Goal: Task Accomplishment & Management: Manage account settings

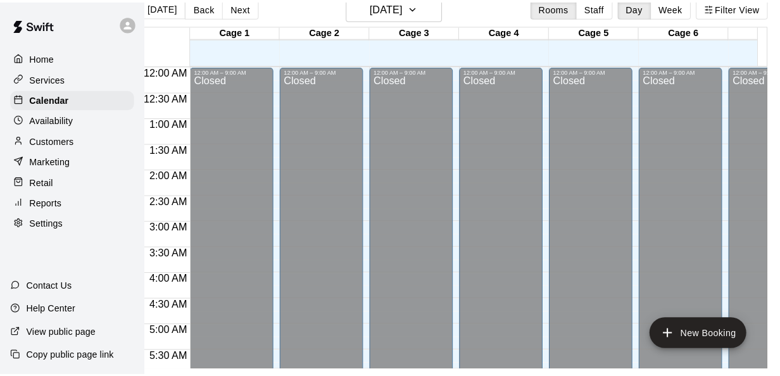
scroll to position [554, 48]
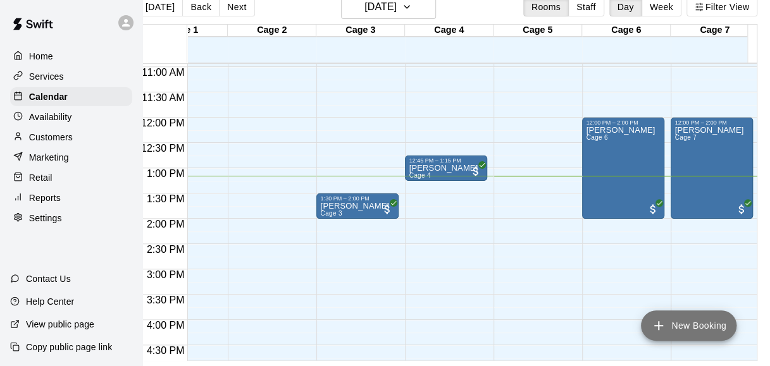
click at [663, 315] on button "New Booking" at bounding box center [689, 326] width 96 height 30
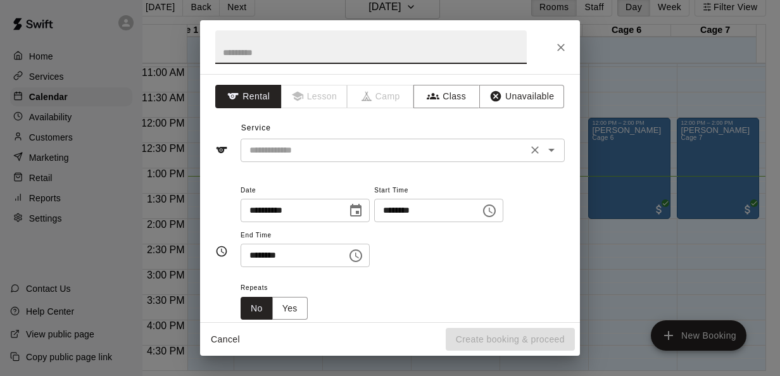
click at [328, 140] on div "​" at bounding box center [402, 150] width 324 height 23
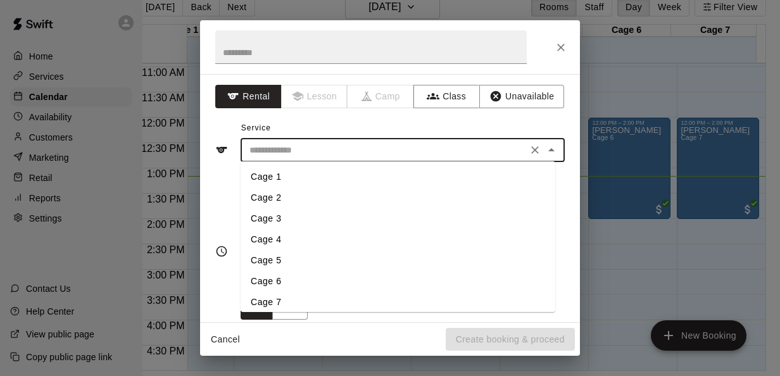
click at [263, 194] on li "Cage 2" at bounding box center [397, 197] width 315 height 21
type input "******"
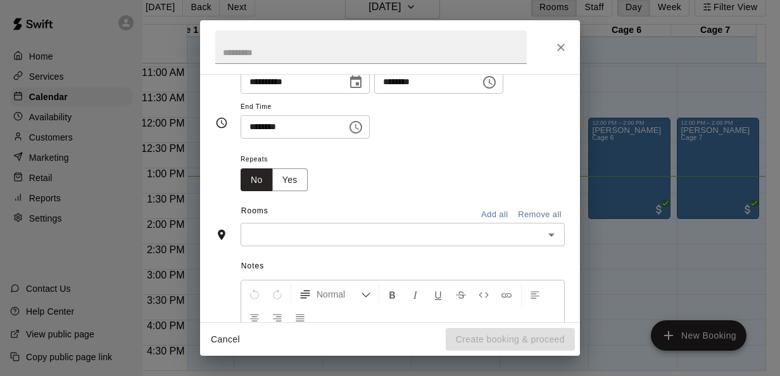
scroll to position [130, 0]
click at [292, 221] on div "​" at bounding box center [402, 232] width 324 height 23
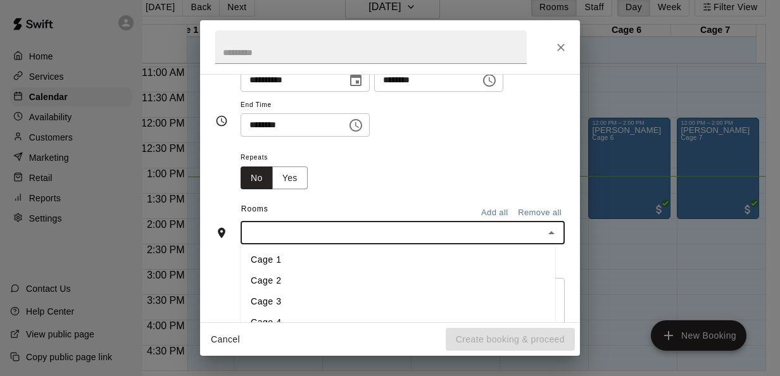
click at [270, 280] on li "Cage 2" at bounding box center [397, 281] width 315 height 21
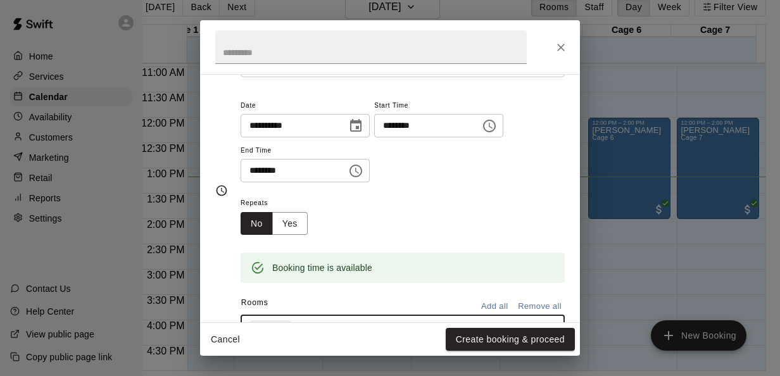
scroll to position [84, 0]
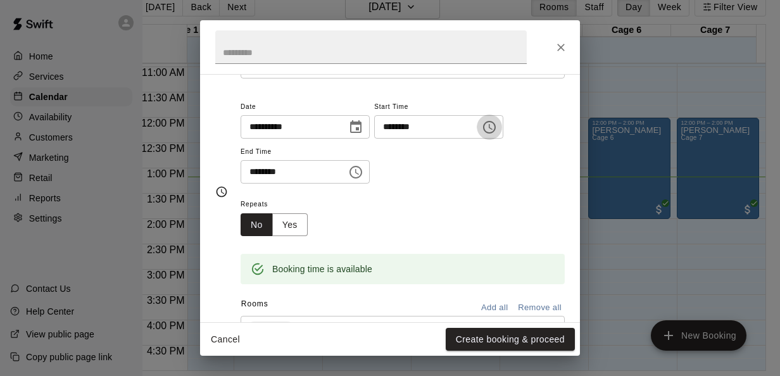
click at [497, 123] on icon "Choose time, selected time is 7:00 PM" at bounding box center [489, 127] width 15 height 15
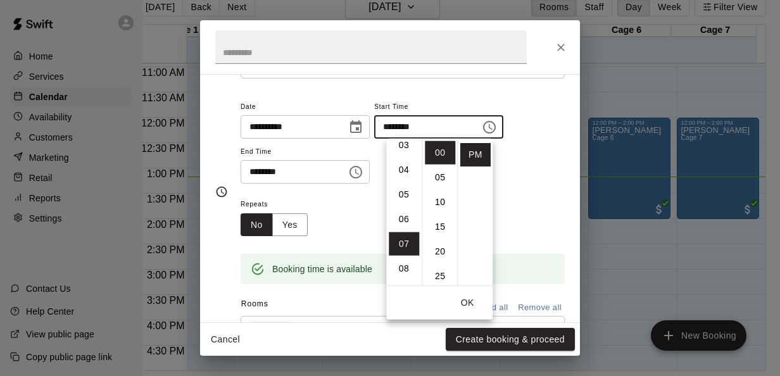
scroll to position [0, 0]
click at [399, 166] on li "01" at bounding box center [404, 177] width 30 height 23
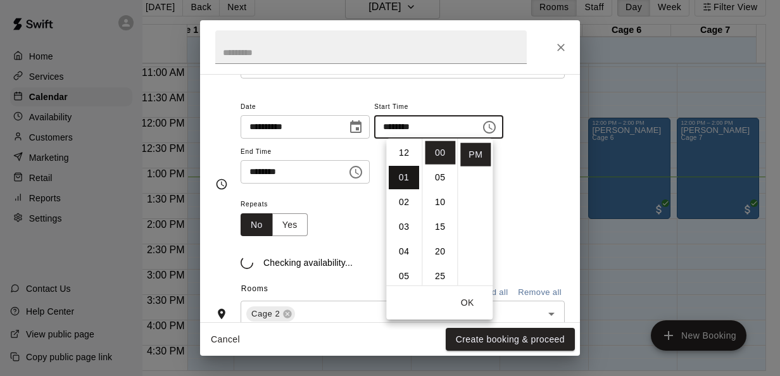
scroll to position [25, 0]
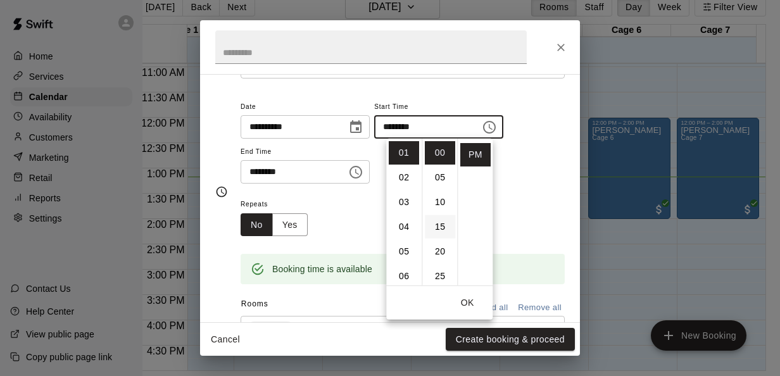
click at [439, 225] on li "15" at bounding box center [440, 226] width 30 height 23
type input "********"
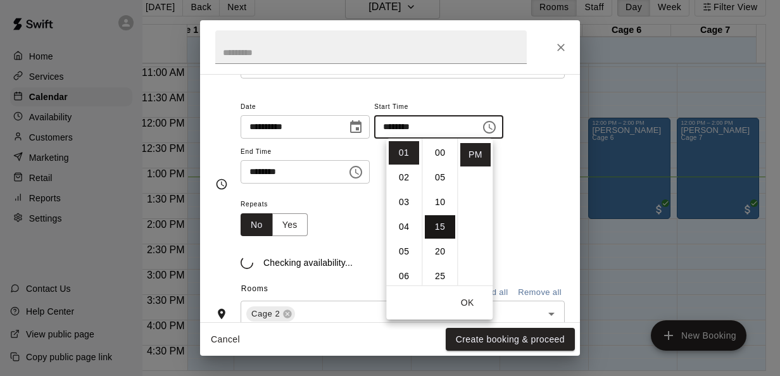
scroll to position [74, 0]
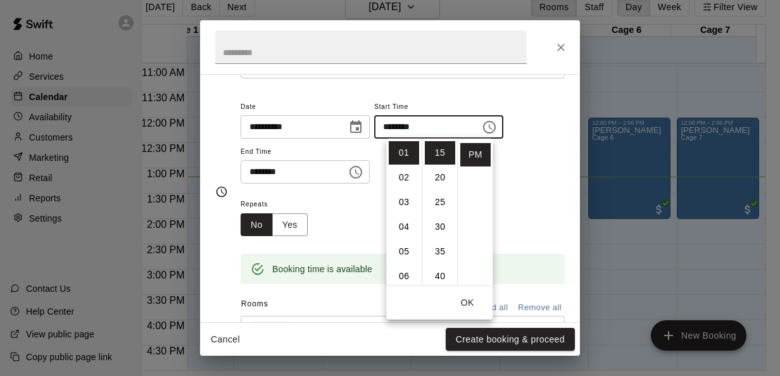
click at [363, 172] on icon "Choose time, selected time is 7:30 PM" at bounding box center [355, 172] width 15 height 15
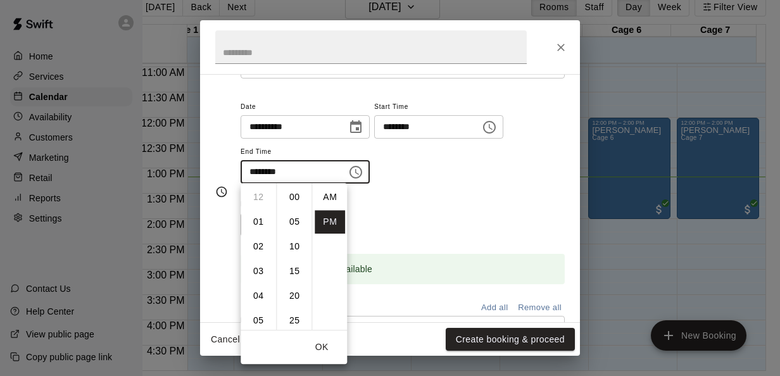
scroll to position [23, 0]
click at [259, 222] on li "02" at bounding box center [258, 221] width 30 height 23
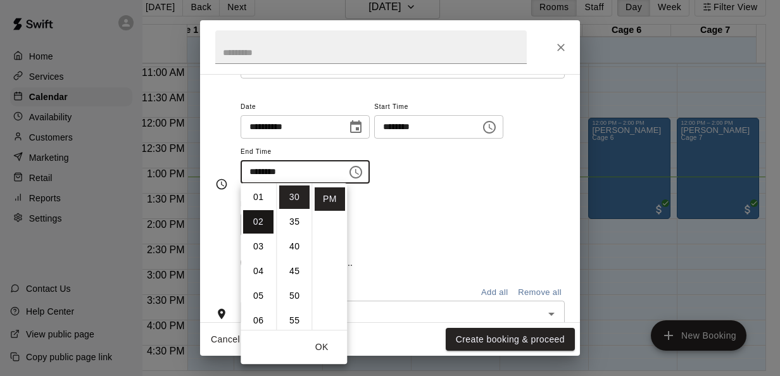
scroll to position [49, 0]
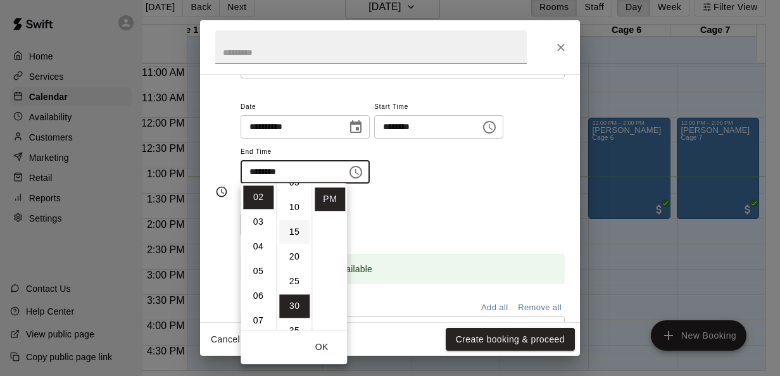
click at [289, 235] on li "15" at bounding box center [294, 231] width 30 height 23
type input "********"
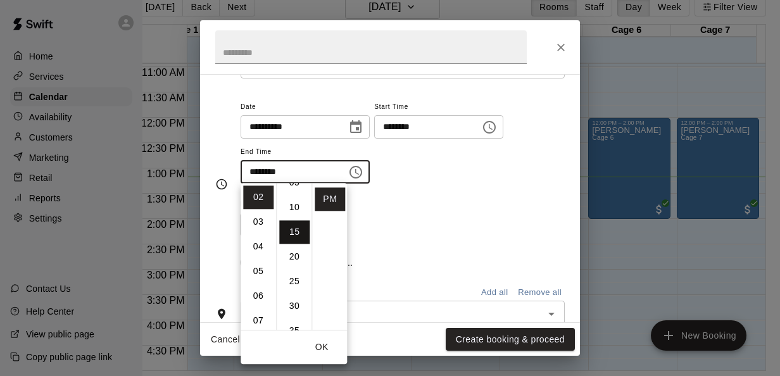
scroll to position [74, 0]
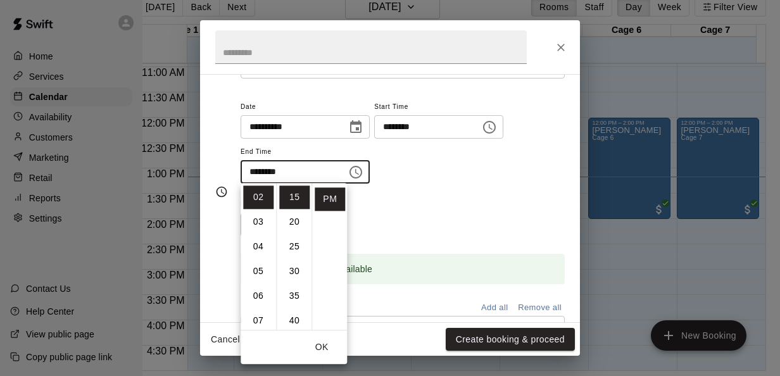
click at [411, 237] on div "Booking time is available" at bounding box center [402, 260] width 324 height 48
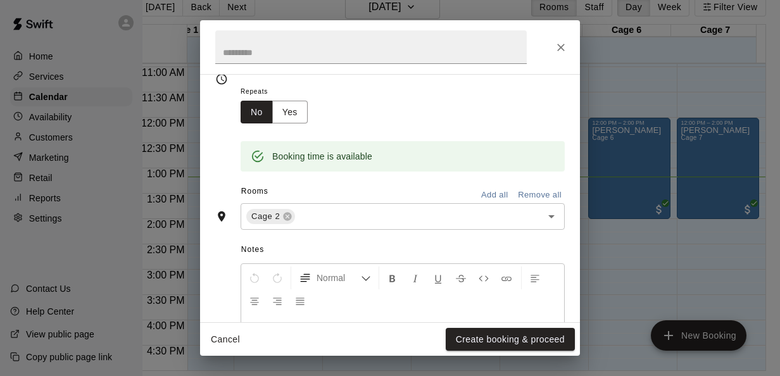
scroll to position [197, 0]
click at [525, 334] on button "Create booking & proceed" at bounding box center [510, 339] width 129 height 23
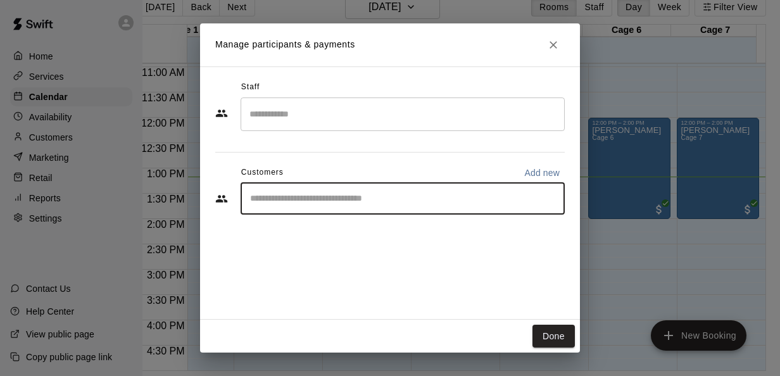
click at [411, 196] on input "Start typing to search customers..." at bounding box center [402, 198] width 313 height 13
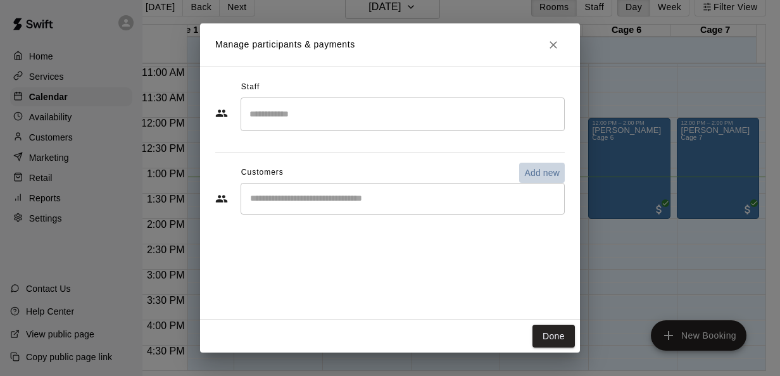
click at [543, 166] on p "Add new" at bounding box center [541, 172] width 35 height 13
select select "**"
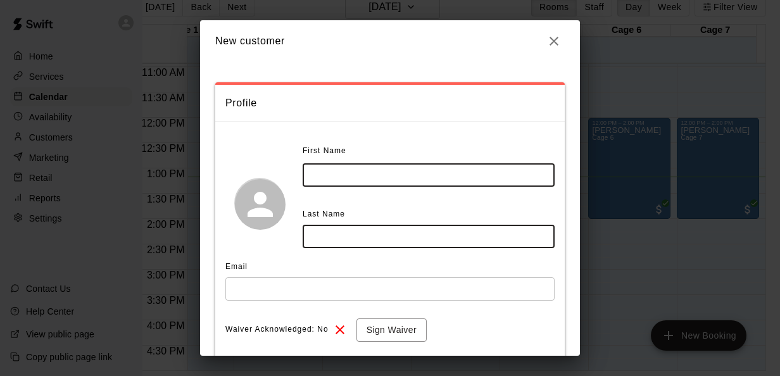
click at [474, 181] on input "text" at bounding box center [429, 174] width 252 height 23
type input "*****"
type input "********"
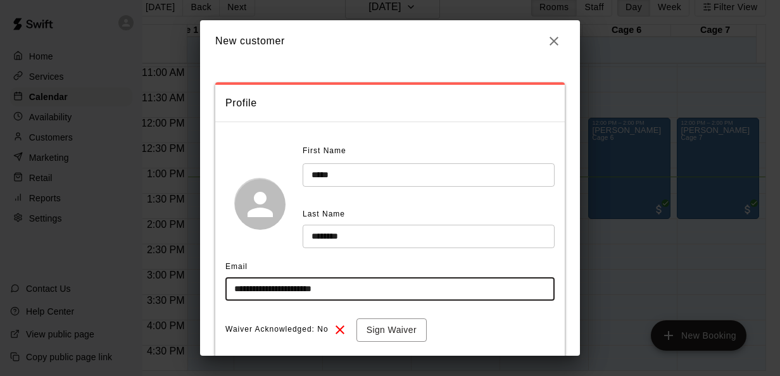
type input "**********"
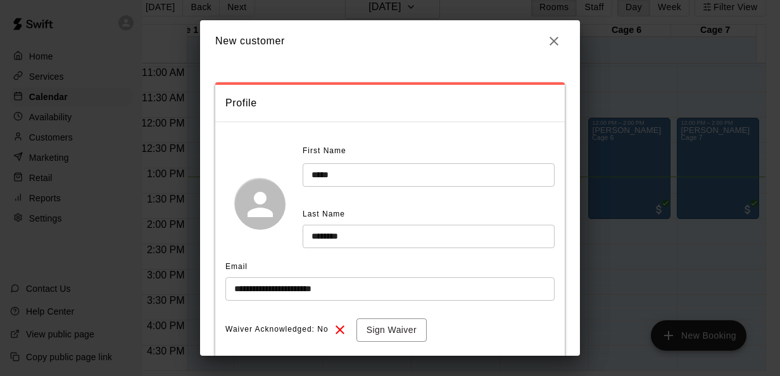
click at [338, 328] on icon at bounding box center [339, 329] width 9 height 9
click at [319, 328] on span "Waiver Acknowledged: No" at bounding box center [276, 330] width 103 height 20
click at [384, 328] on button "Sign Waiver" at bounding box center [391, 329] width 70 height 23
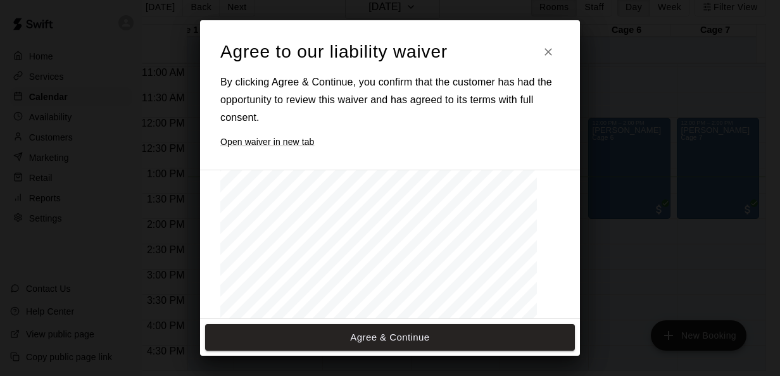
scroll to position [1499, 0]
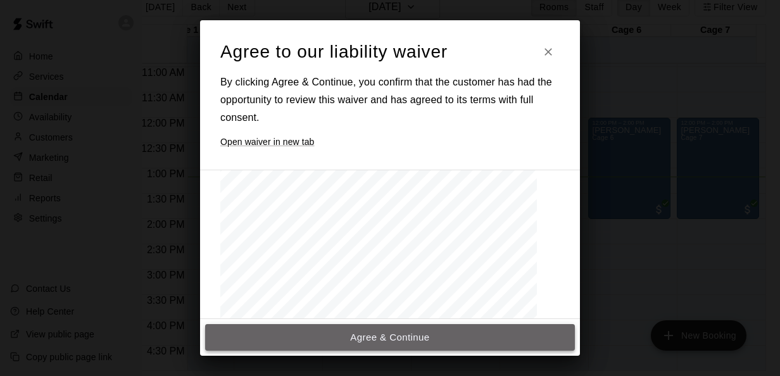
click at [405, 335] on button "Agree & Continue" at bounding box center [390, 337] width 370 height 27
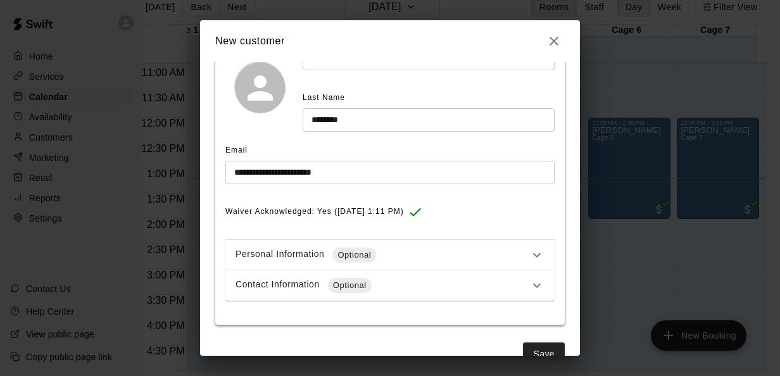
scroll to position [144, 0]
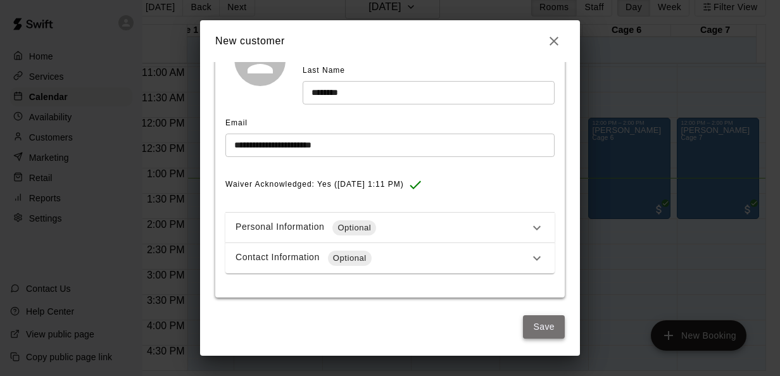
click at [533, 325] on button "Save" at bounding box center [544, 326] width 42 height 23
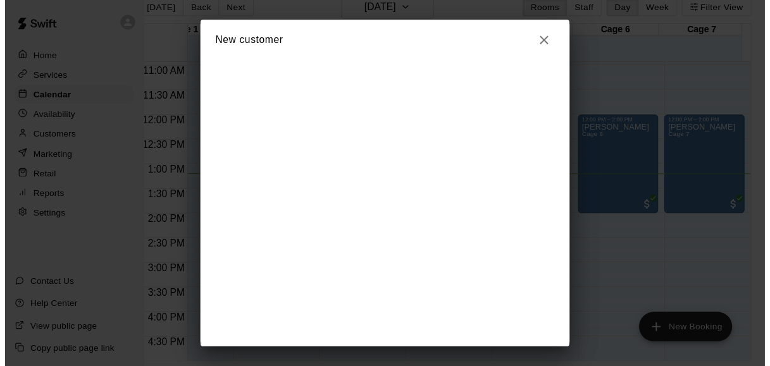
scroll to position [0, 0]
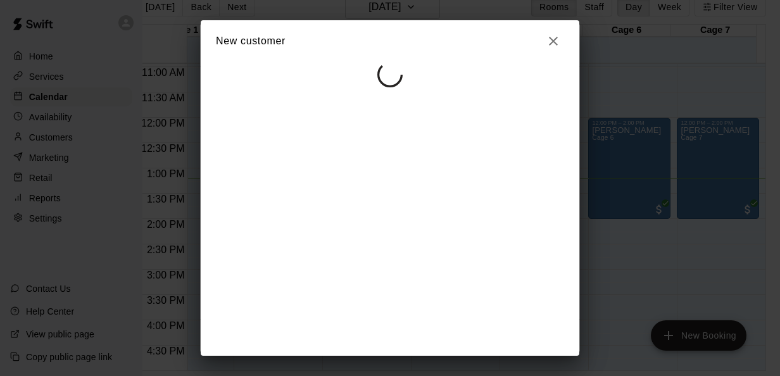
select select "**"
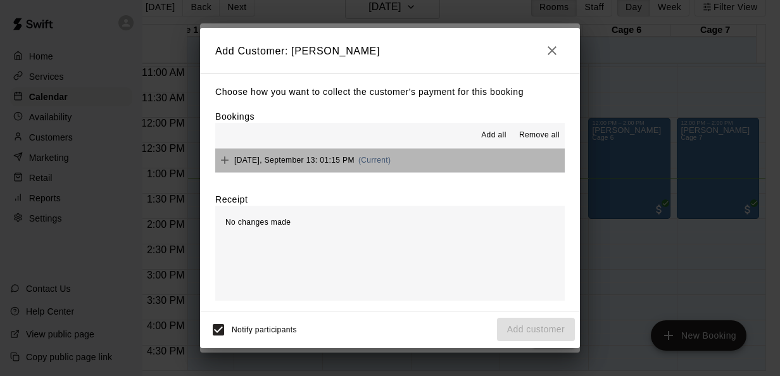
click at [418, 161] on button "Saturday, September 13: 01:15 PM (Current)" at bounding box center [389, 160] width 349 height 23
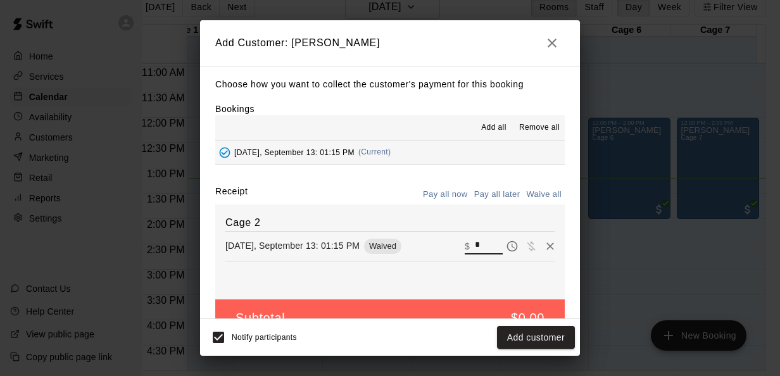
click at [475, 246] on input "*" at bounding box center [489, 245] width 28 height 16
type input "**"
click at [540, 341] on button "Checkout" at bounding box center [544, 337] width 59 height 23
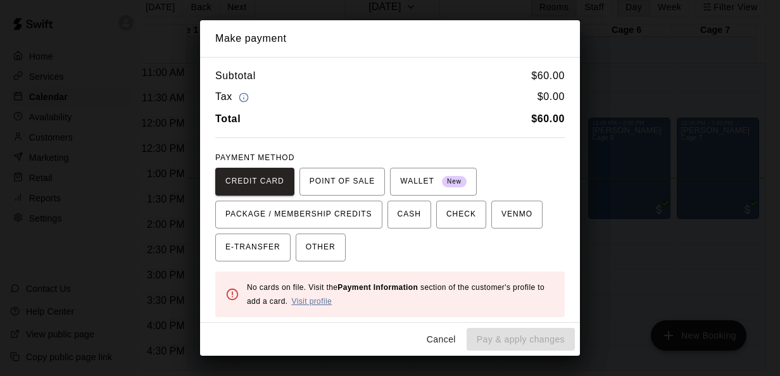
click at [323, 299] on link "Visit profile" at bounding box center [311, 301] width 41 height 9
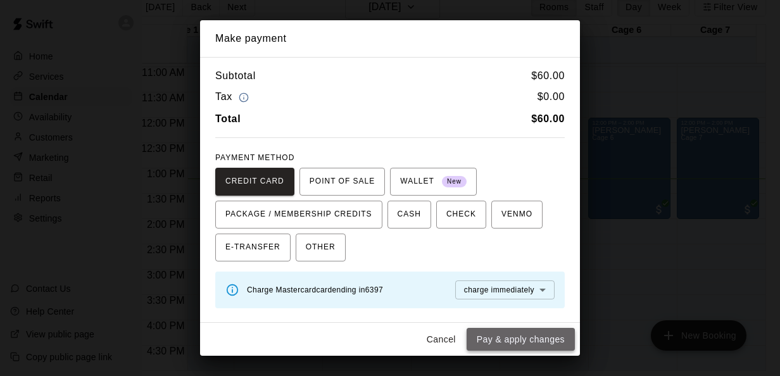
click at [530, 331] on button "Pay & apply changes" at bounding box center [520, 339] width 108 height 23
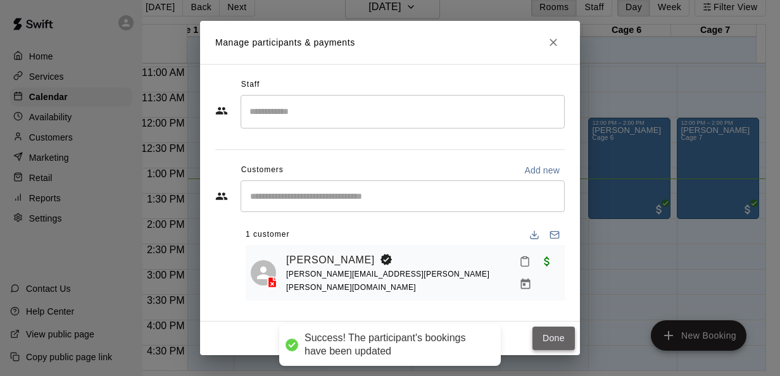
click at [549, 342] on button "Done" at bounding box center [553, 338] width 42 height 23
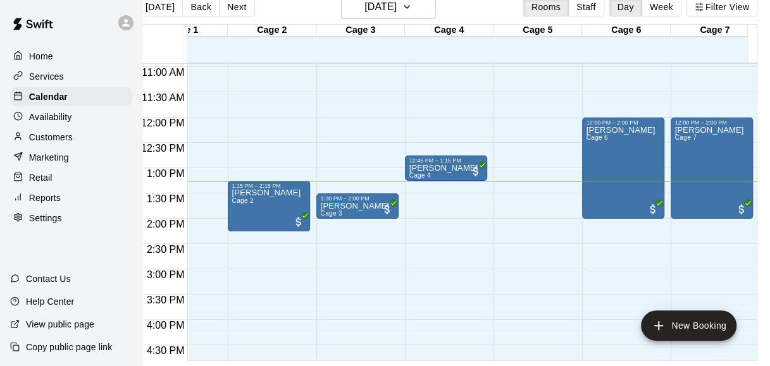
click at [61, 199] on div "Reports" at bounding box center [71, 198] width 122 height 19
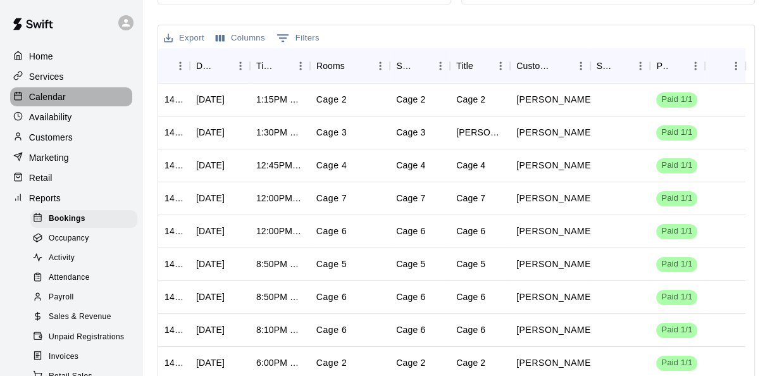
click at [79, 97] on div "Calendar" at bounding box center [71, 96] width 122 height 19
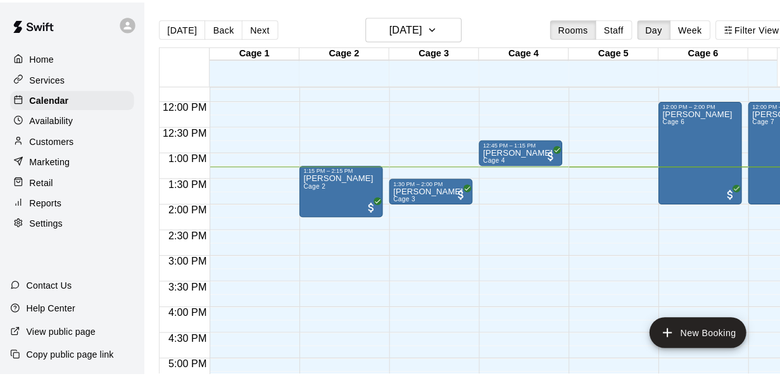
scroll to position [592, 0]
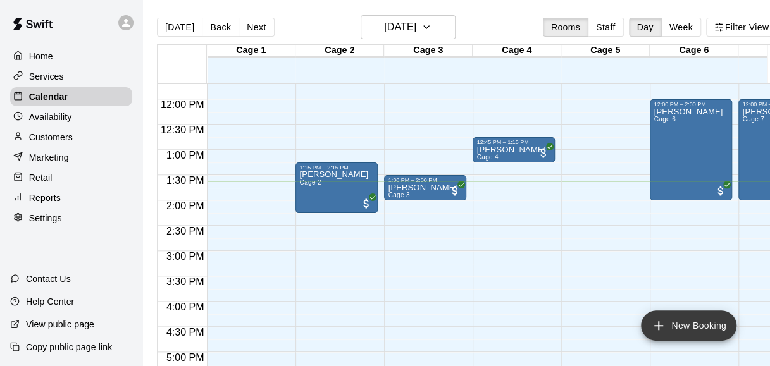
click at [686, 322] on button "New Booking" at bounding box center [689, 326] width 96 height 30
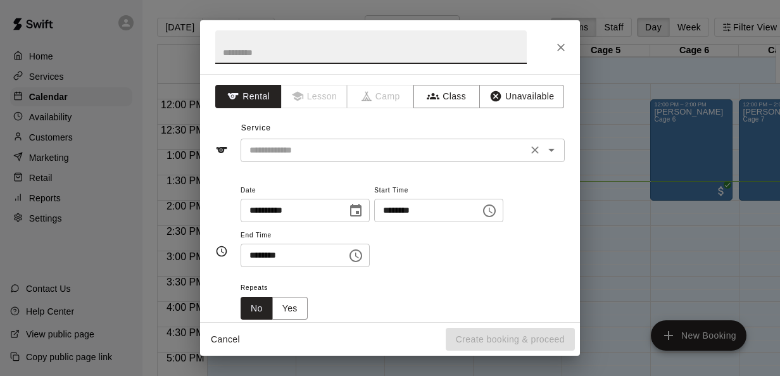
click at [416, 146] on input "text" at bounding box center [383, 150] width 279 height 16
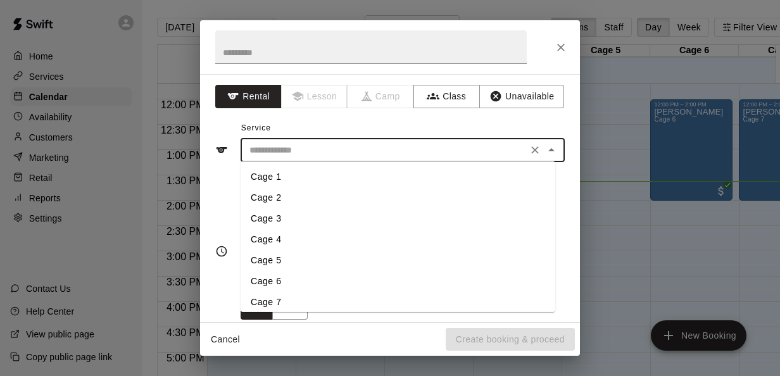
click at [259, 237] on li "Cage 4" at bounding box center [397, 239] width 315 height 21
type input "******"
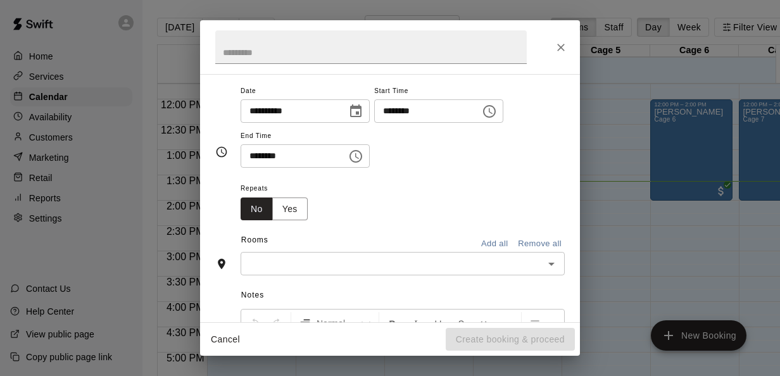
scroll to position [100, 0]
click at [362, 277] on div "Notes Normal Add notes..." at bounding box center [389, 372] width 349 height 194
click at [347, 266] on input "text" at bounding box center [392, 263] width 296 height 16
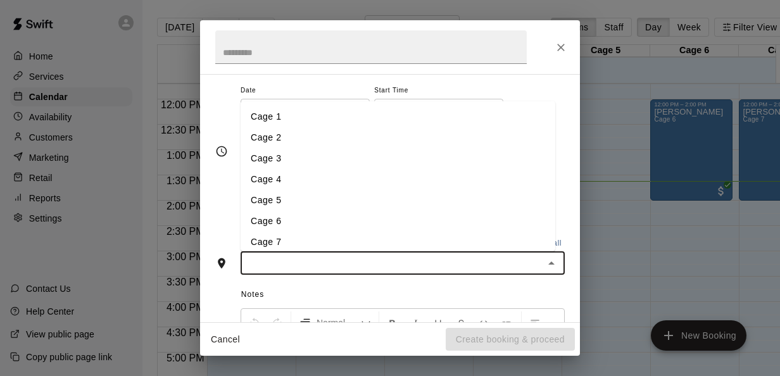
drag, startPoint x: 265, startPoint y: 168, endPoint x: 313, endPoint y: 175, distance: 47.9
click at [313, 175] on li "Cage 4" at bounding box center [397, 178] width 315 height 21
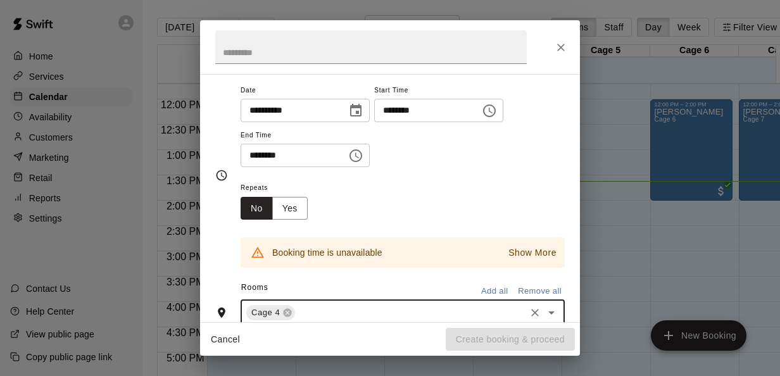
click at [497, 106] on icon "Choose time, selected time is 1:00 PM" at bounding box center [489, 110] width 15 height 15
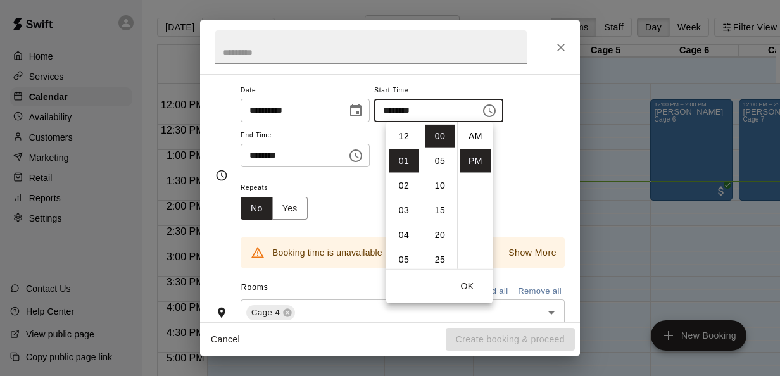
scroll to position [23, 0]
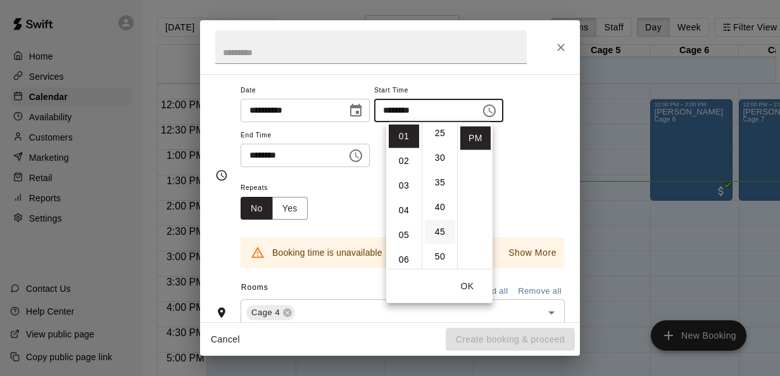
click at [437, 226] on li "45" at bounding box center [440, 231] width 30 height 23
type input "********"
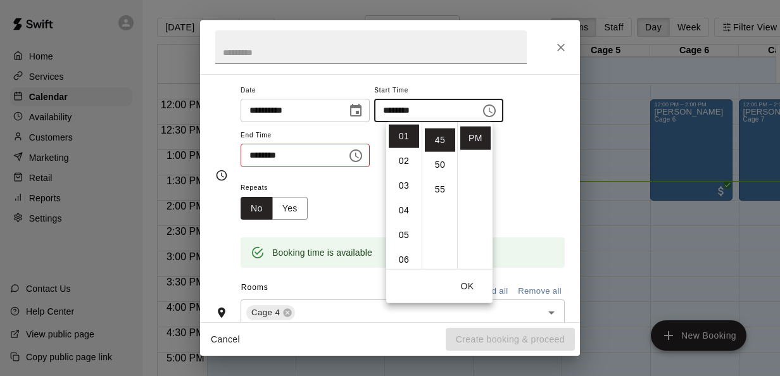
scroll to position [222, 0]
click at [360, 153] on icon "Choose time, selected time is 1:30 PM" at bounding box center [355, 155] width 15 height 15
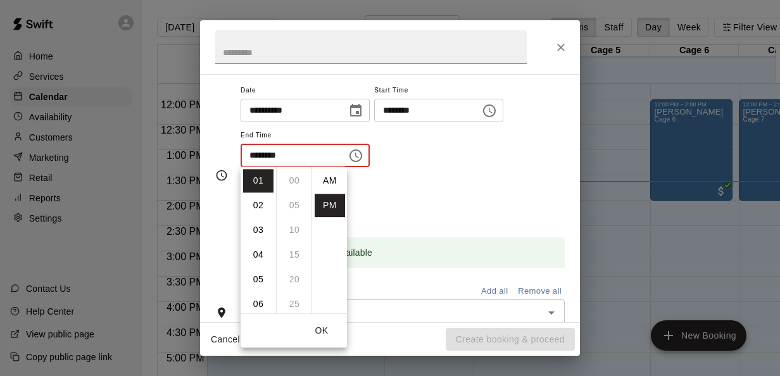
scroll to position [23, 0]
click at [253, 206] on li "02" at bounding box center [258, 205] width 30 height 23
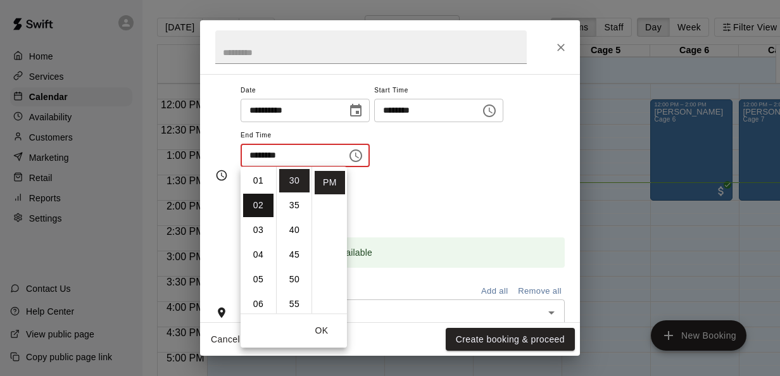
scroll to position [49, 0]
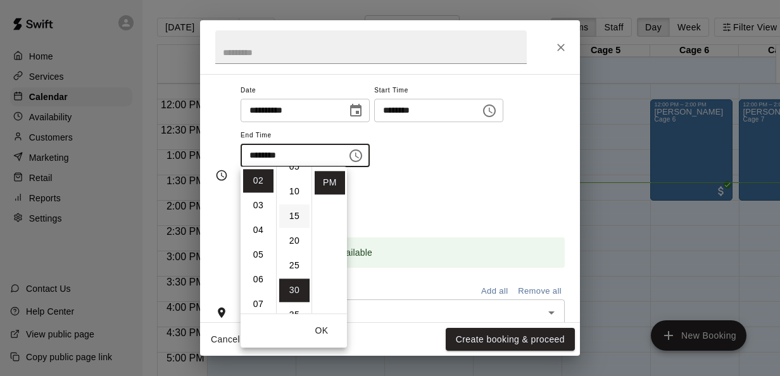
click at [293, 212] on li "15" at bounding box center [294, 215] width 30 height 23
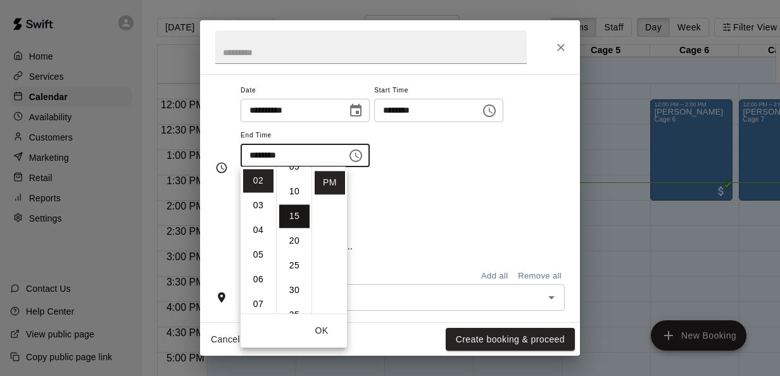
type input "********"
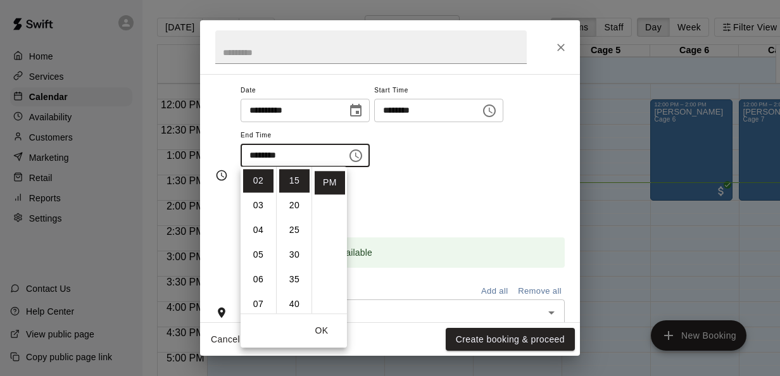
click at [327, 329] on button "OK" at bounding box center [321, 330] width 41 height 23
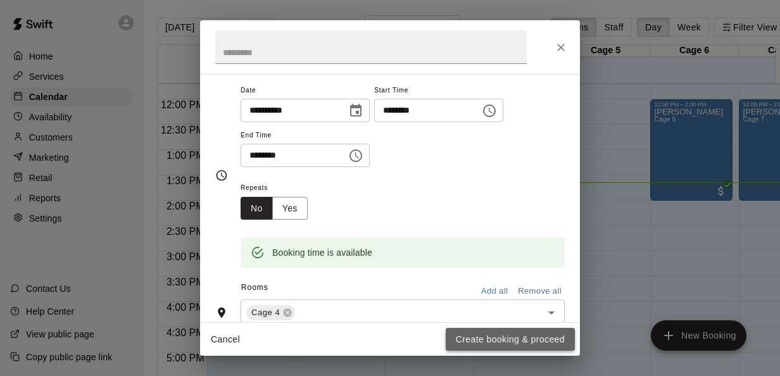
click at [495, 343] on button "Create booking & proceed" at bounding box center [510, 339] width 129 height 23
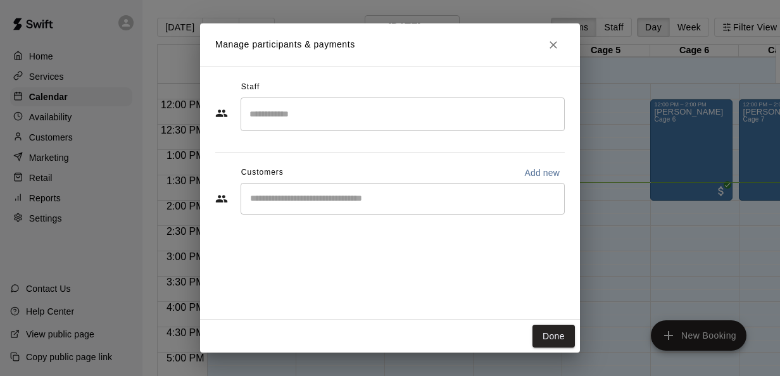
click at [541, 169] on p "Add new" at bounding box center [541, 172] width 35 height 13
select select "**"
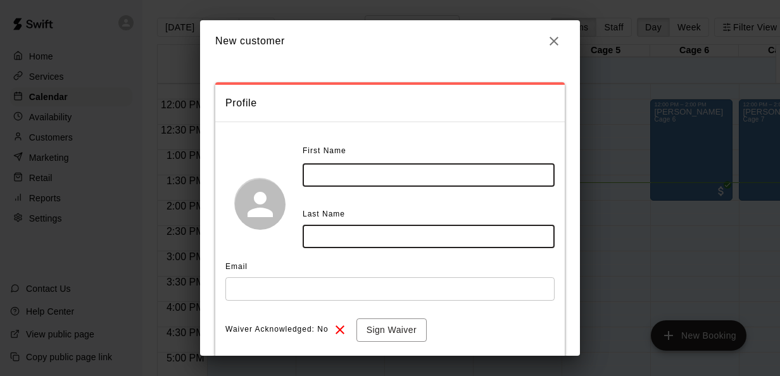
click at [402, 180] on input "text" at bounding box center [429, 174] width 252 height 23
type input "*"
type input "****"
type input "********"
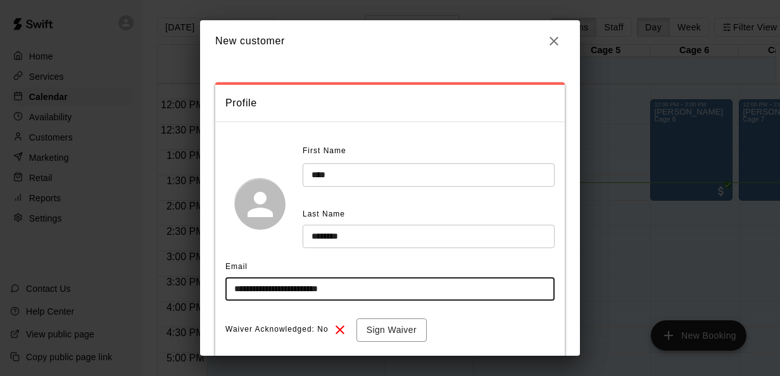
type input "**********"
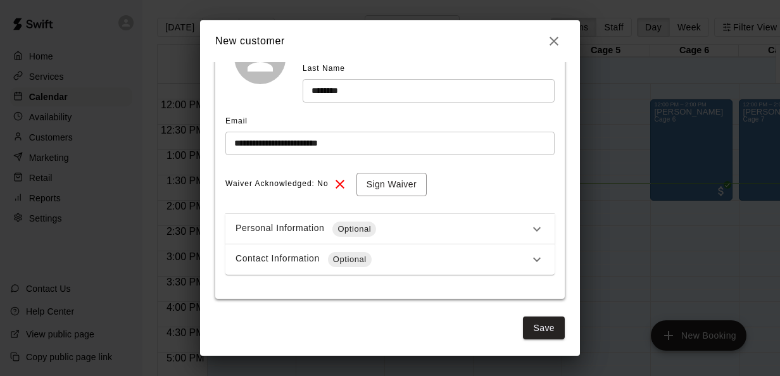
scroll to position [146, 0]
click at [409, 185] on button "Sign Waiver" at bounding box center [391, 183] width 70 height 23
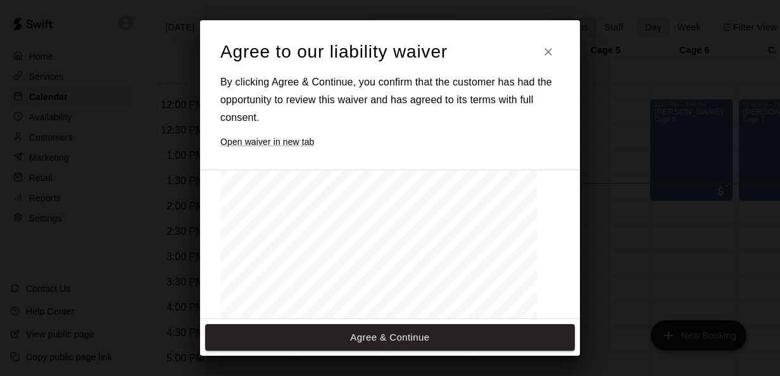
scroll to position [1499, 0]
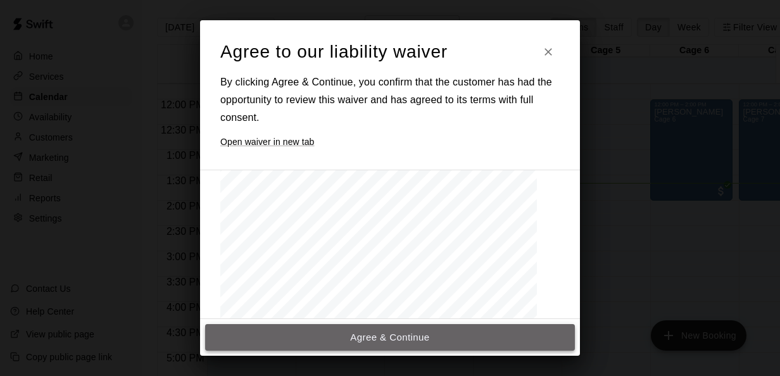
click at [459, 332] on button "Agree & Continue" at bounding box center [390, 337] width 370 height 27
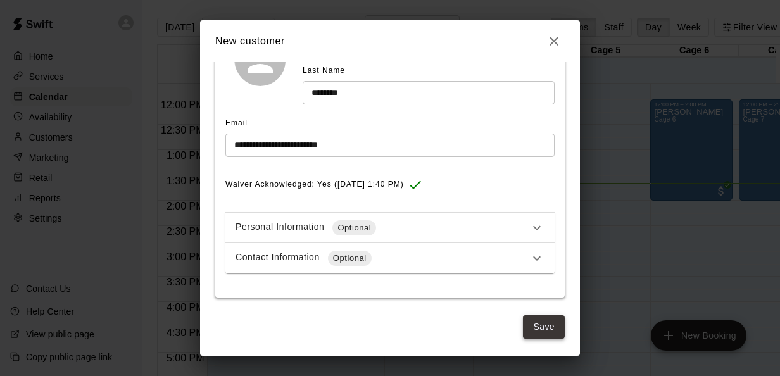
click at [523, 321] on button "Save" at bounding box center [544, 326] width 42 height 23
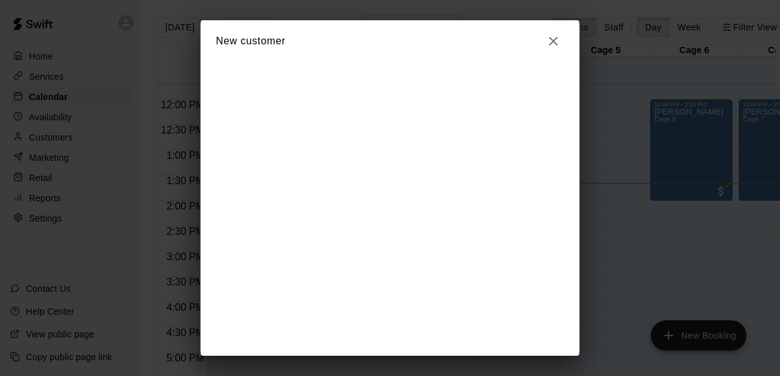
scroll to position [0, 0]
select select "**"
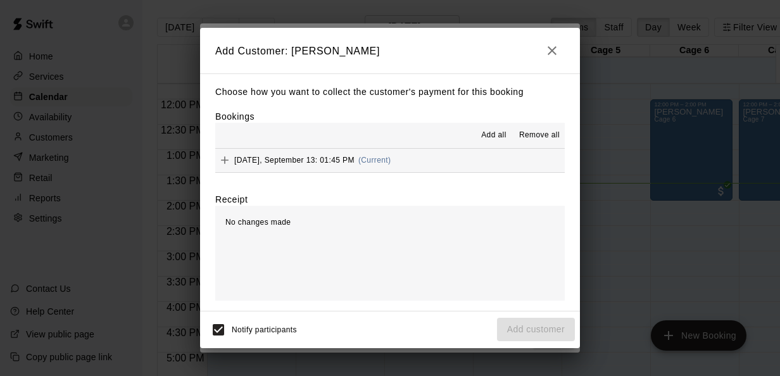
click at [440, 161] on button "Saturday, September 13: 01:45 PM (Current)" at bounding box center [389, 160] width 349 height 23
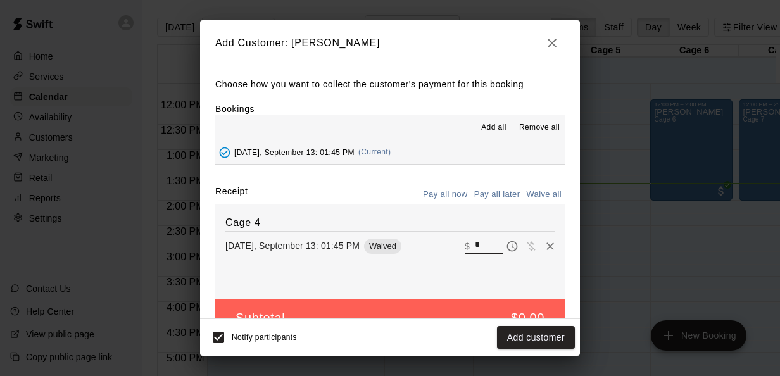
click at [475, 247] on input "*" at bounding box center [489, 245] width 28 height 16
type input "**"
click at [547, 330] on button "Checkout" at bounding box center [544, 337] width 59 height 23
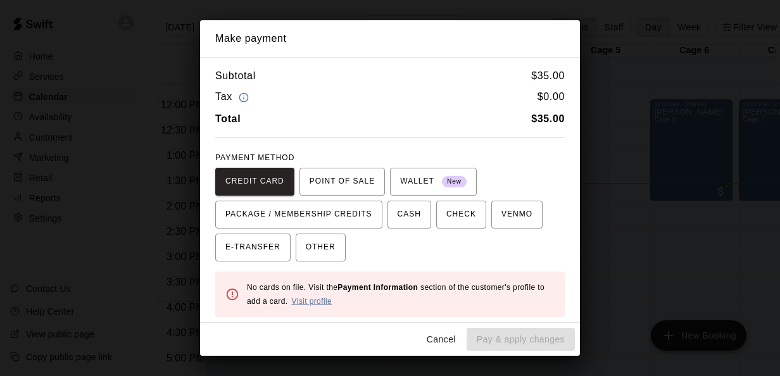
click at [330, 299] on link "Visit profile" at bounding box center [311, 301] width 41 height 9
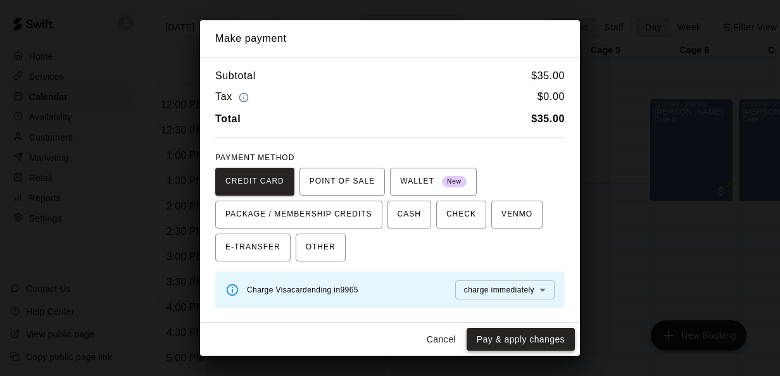
click at [509, 340] on button "Pay & apply changes" at bounding box center [520, 339] width 108 height 23
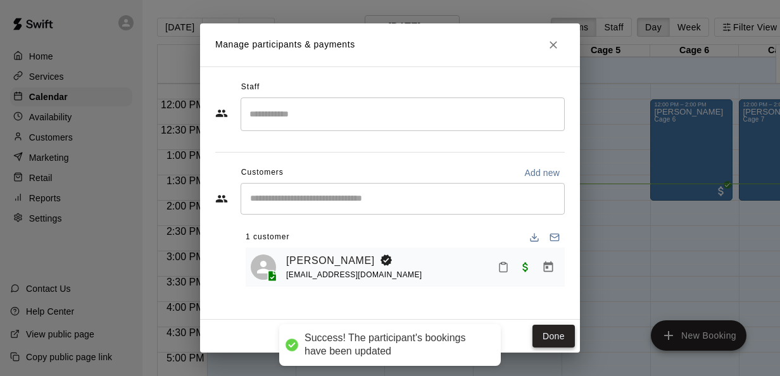
click at [551, 342] on button "Done" at bounding box center [553, 336] width 42 height 23
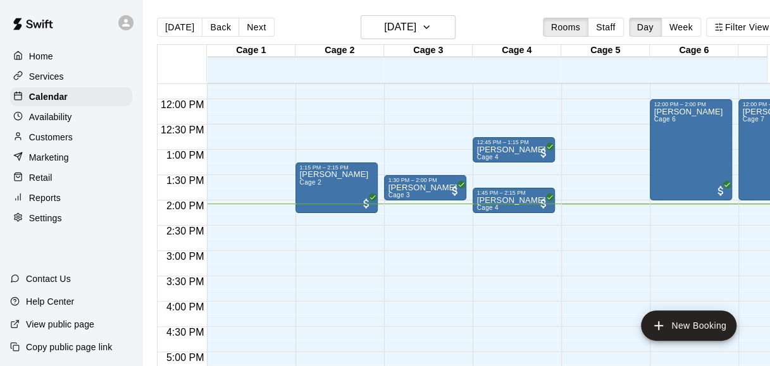
click at [551, 342] on div "12:00 AM – 9:00 AM Closed 12:45 PM – 1:15 PM Byron Hawkins Cage 4 1:45 PM – 2:1…" at bounding box center [514, 99] width 82 height 1215
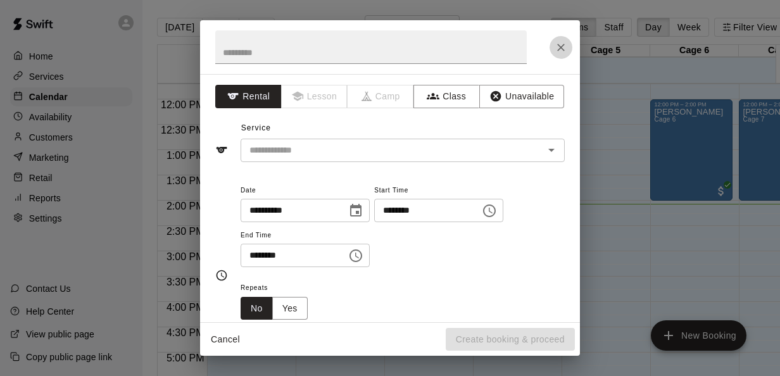
click at [561, 56] on button "Close" at bounding box center [560, 47] width 23 height 23
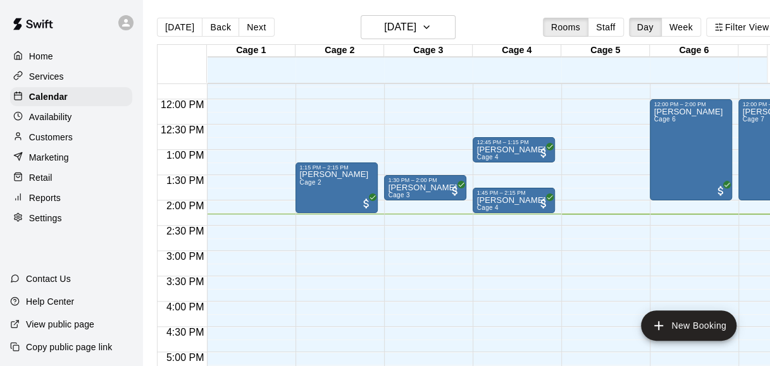
click at [497, 20] on div "Today Back Next Saturday Sep 13 Rooms Staff Day Week Filter View" at bounding box center [467, 29] width 620 height 29
click at [494, 28] on div "Today Back Next Saturday Sep 13 Rooms Staff Day Week Filter View" at bounding box center [467, 29] width 620 height 29
click at [694, 327] on button "New Booking" at bounding box center [689, 326] width 96 height 30
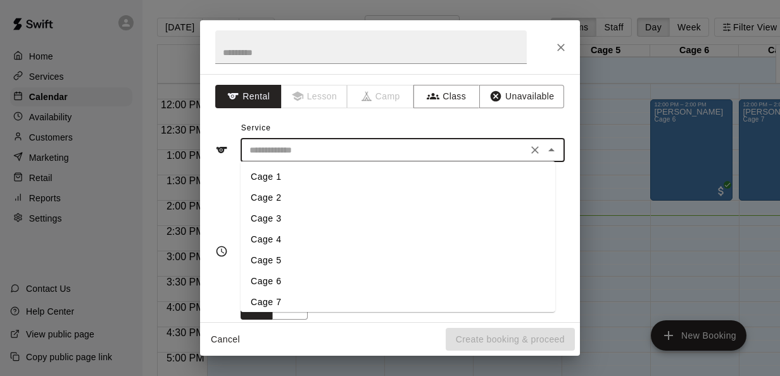
click at [367, 151] on input "text" at bounding box center [383, 150] width 279 height 16
click at [271, 235] on li "Cage 4" at bounding box center [397, 239] width 315 height 21
type input "******"
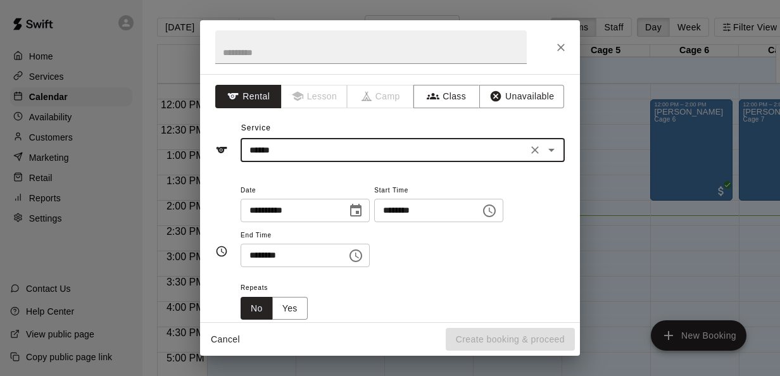
drag, startPoint x: 515, startPoint y: 294, endPoint x: 576, endPoint y: 106, distance: 197.7
click at [576, 106] on div "**********" at bounding box center [390, 198] width 380 height 248
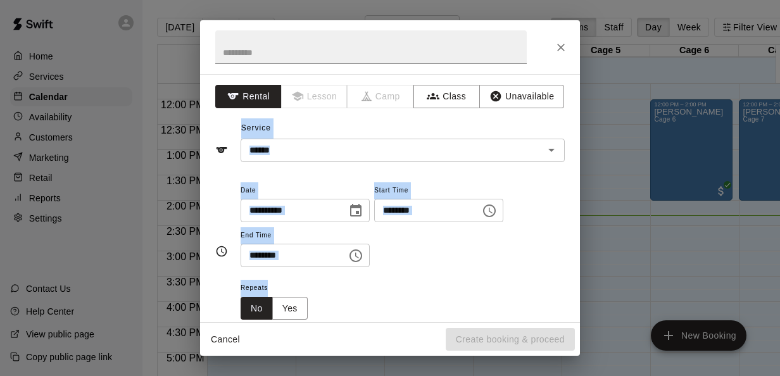
scroll to position [5, 0]
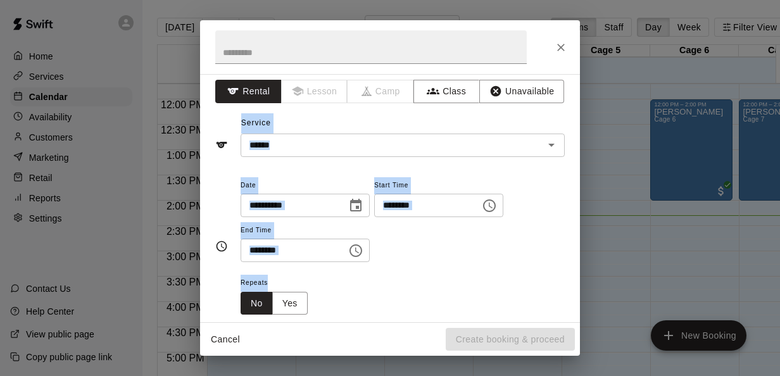
click at [471, 291] on div "Repeats No Yes" at bounding box center [402, 295] width 324 height 40
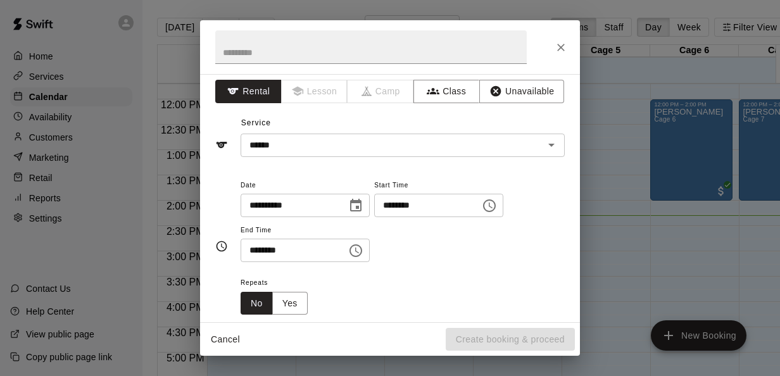
scroll to position [99, 0]
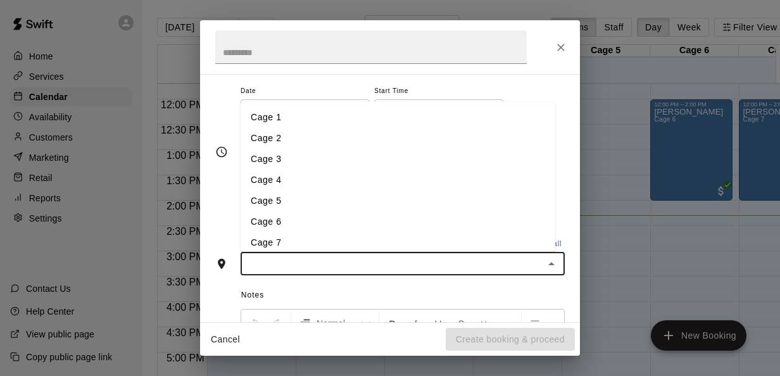
click at [321, 268] on input "text" at bounding box center [392, 264] width 296 height 16
click at [263, 171] on li "Cage 4" at bounding box center [397, 179] width 315 height 21
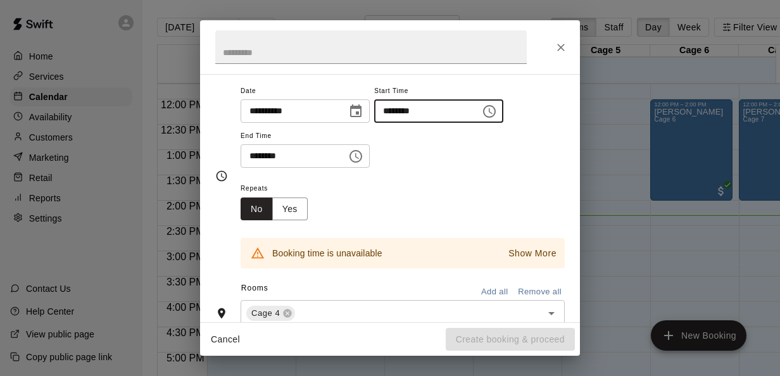
click at [401, 112] on input "********" at bounding box center [422, 110] width 97 height 23
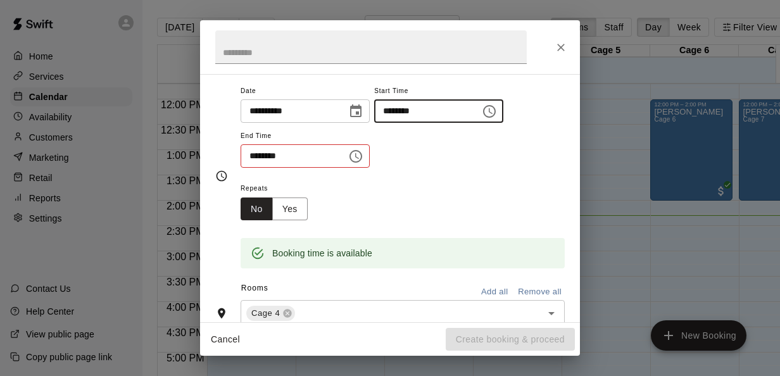
type input "********"
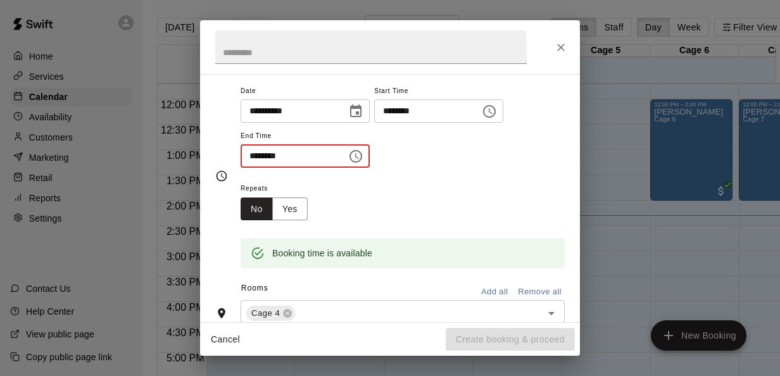
click at [259, 158] on input "********" at bounding box center [288, 155] width 97 height 23
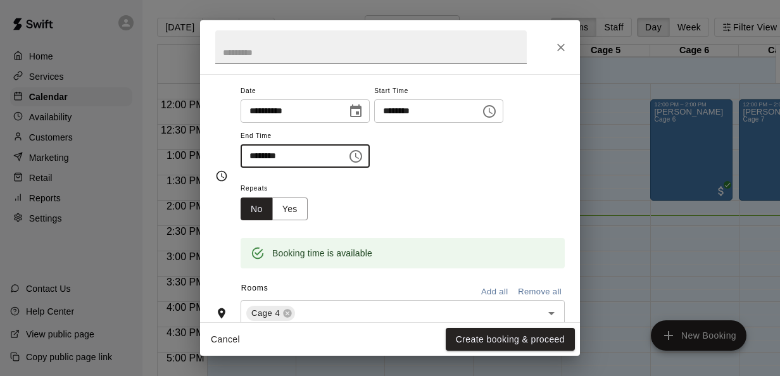
scroll to position [158, 0]
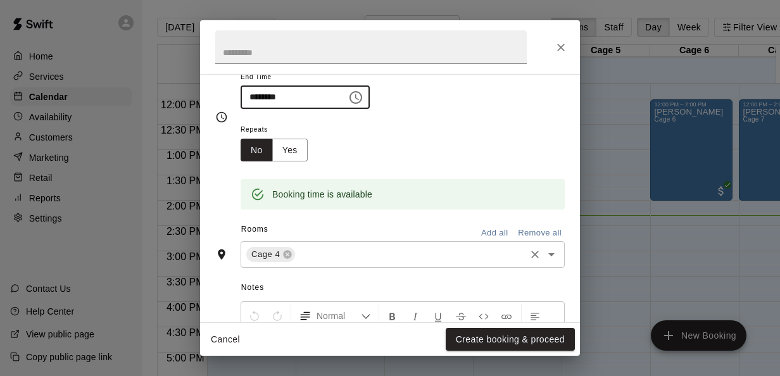
type input "********"
click at [397, 261] on input "text" at bounding box center [410, 255] width 227 height 16
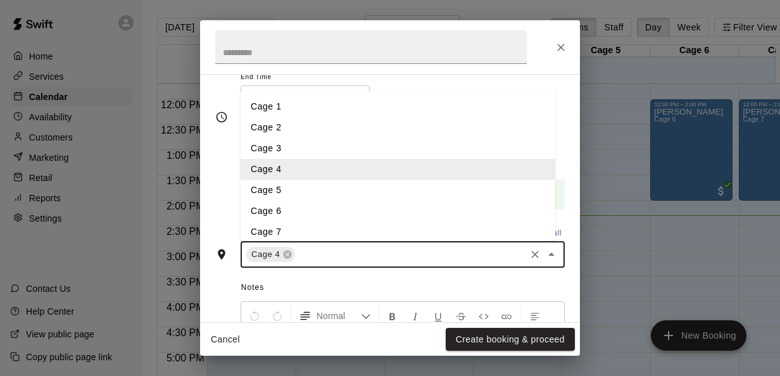
click at [208, 215] on div "**********" at bounding box center [390, 198] width 380 height 248
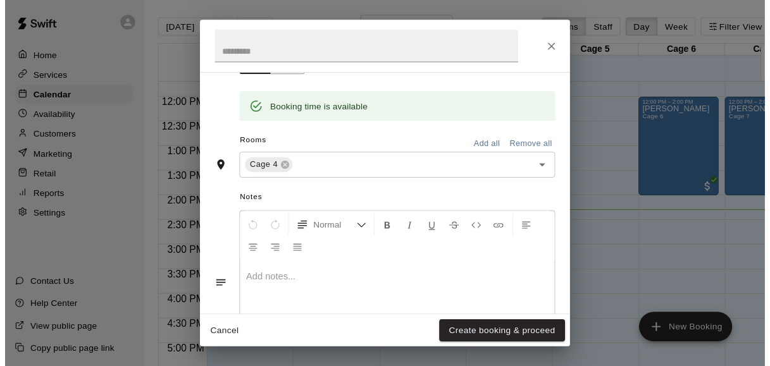
scroll to position [249, 0]
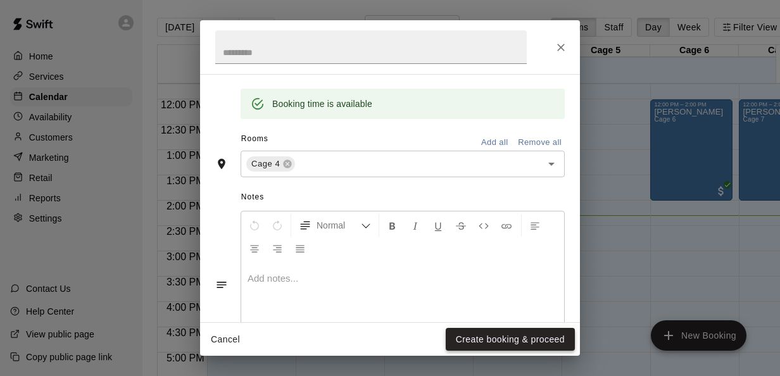
click at [497, 337] on button "Create booking & proceed" at bounding box center [510, 339] width 129 height 23
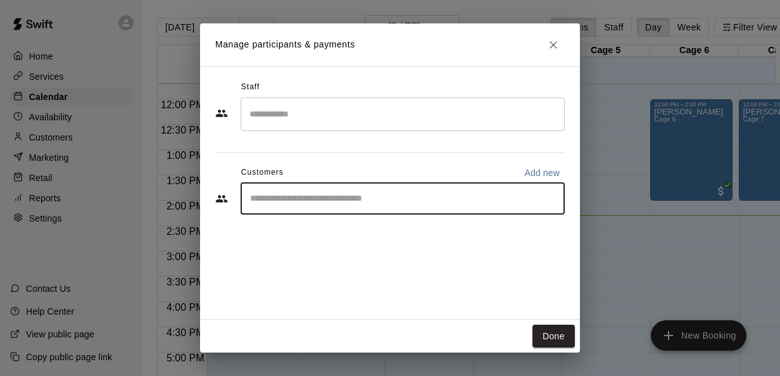
click at [325, 194] on input "Start typing to search customers..." at bounding box center [402, 198] width 313 height 13
type input "*****"
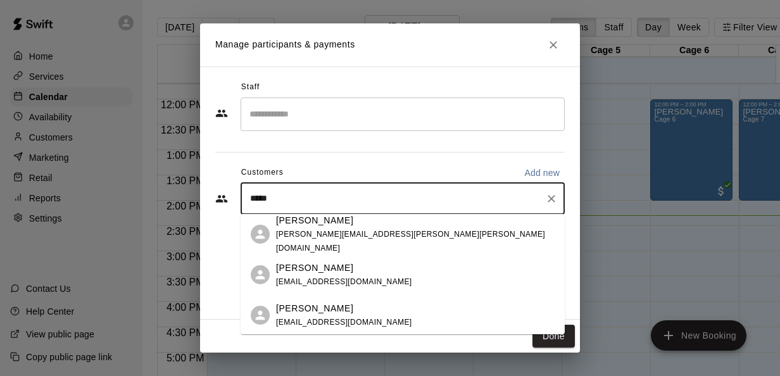
click at [335, 227] on p "[PERSON_NAME]" at bounding box center [314, 220] width 77 height 13
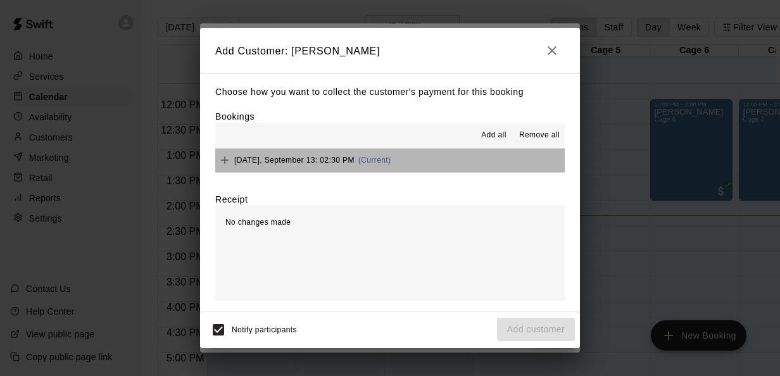
click at [414, 159] on button "Saturday, September 13: 02:30 PM (Current)" at bounding box center [389, 160] width 349 height 23
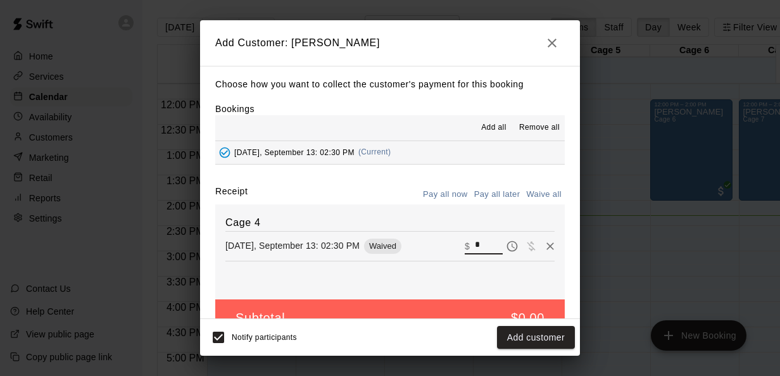
click at [475, 251] on input "*" at bounding box center [489, 245] width 28 height 16
type input "**"
click at [540, 342] on button "Checkout" at bounding box center [544, 337] width 59 height 23
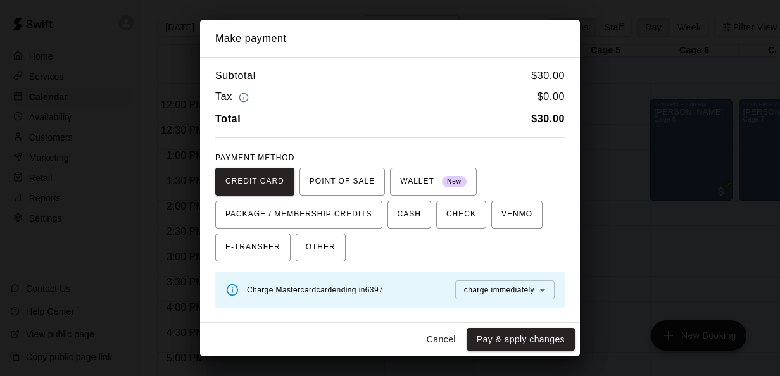
click at [525, 168] on div "CREDIT CARD POINT OF SALE WALLET New PACKAGE / MEMBERSHIP CREDITS CASH CHECK VE…" at bounding box center [389, 215] width 349 height 94
click at [526, 338] on button "Pay & apply changes" at bounding box center [520, 339] width 108 height 23
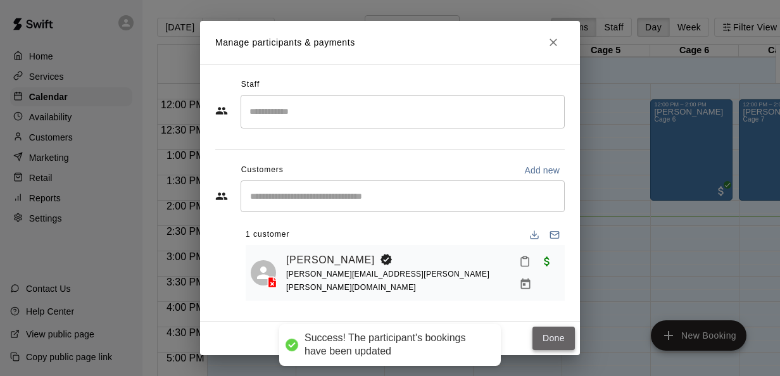
click at [548, 337] on button "Done" at bounding box center [553, 338] width 42 height 23
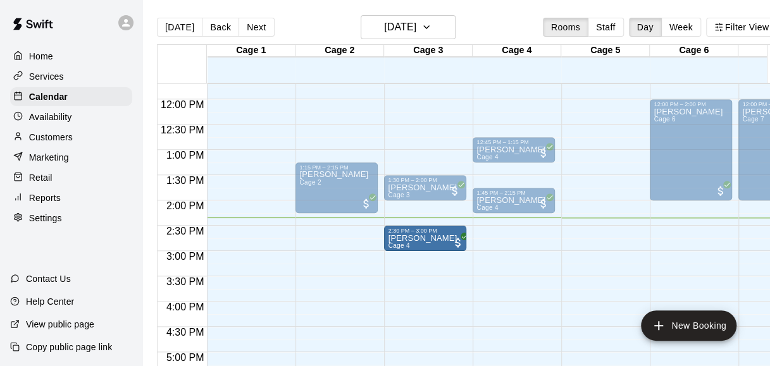
drag, startPoint x: 523, startPoint y: 238, endPoint x: 444, endPoint y: 244, distance: 78.7
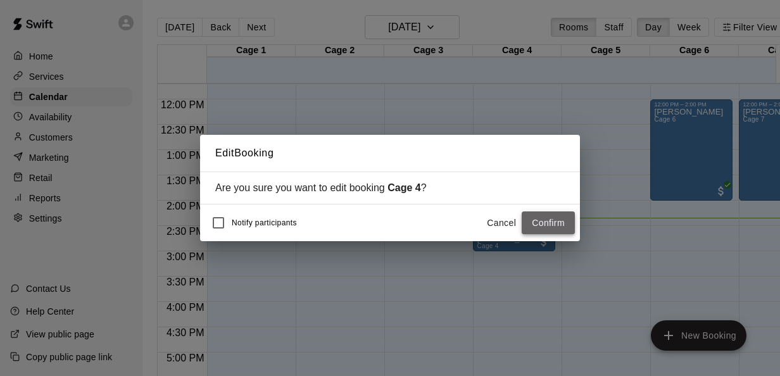
click at [566, 223] on button "Confirm" at bounding box center [547, 222] width 53 height 23
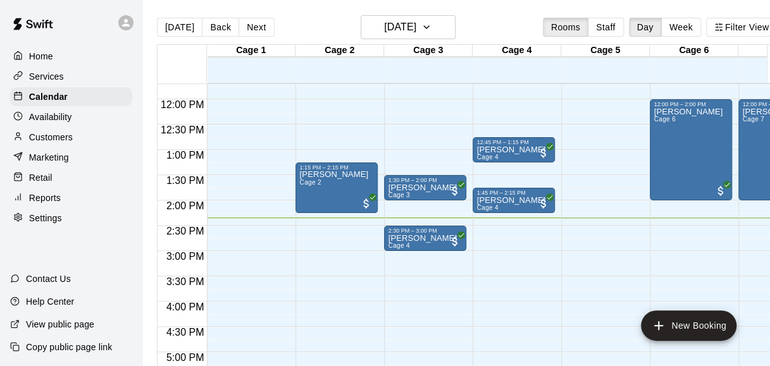
click at [508, 20] on div "Today Back Next Saturday Sep 13 Rooms Staff Day Week Filter View" at bounding box center [467, 29] width 620 height 29
click at [499, 4] on main "Today Back Next Saturday Sep 13 Rooms Staff Day Week Filter View Cage 1 13 Sat …" at bounding box center [466, 193] width 649 height 387
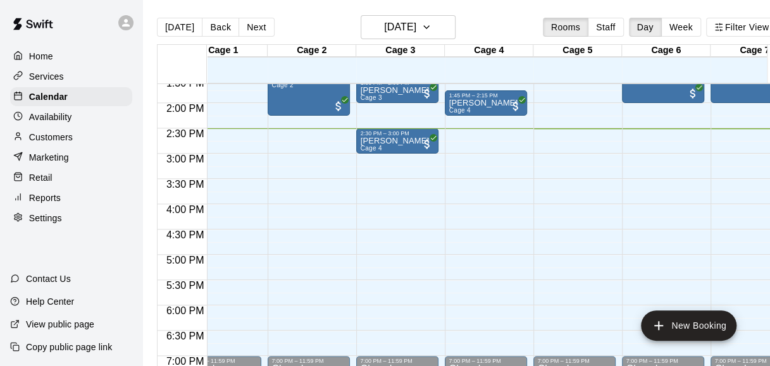
scroll to position [0, 0]
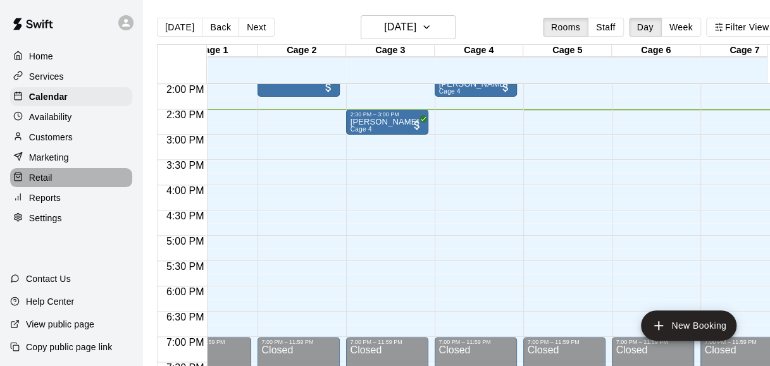
click at [83, 181] on div "Retail" at bounding box center [71, 177] width 122 height 19
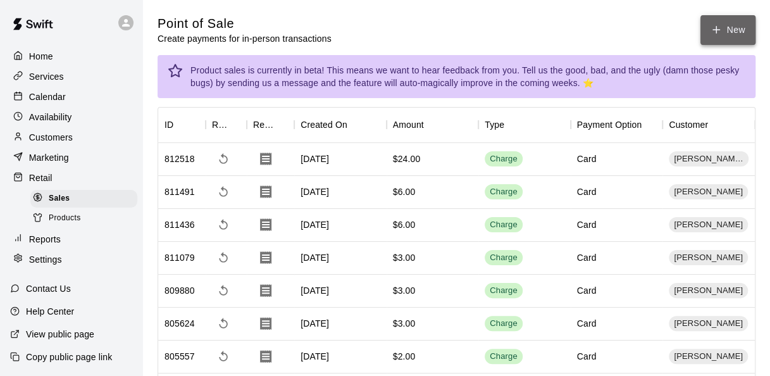
click at [738, 38] on button "New" at bounding box center [728, 30] width 54 height 30
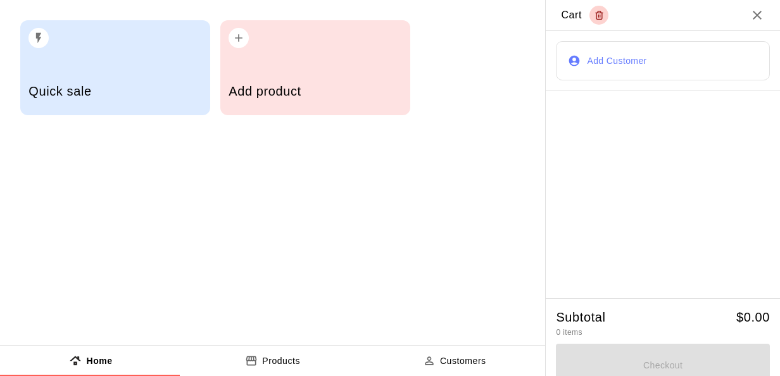
click at [249, 90] on h5 "Add product" at bounding box center [314, 91] width 173 height 17
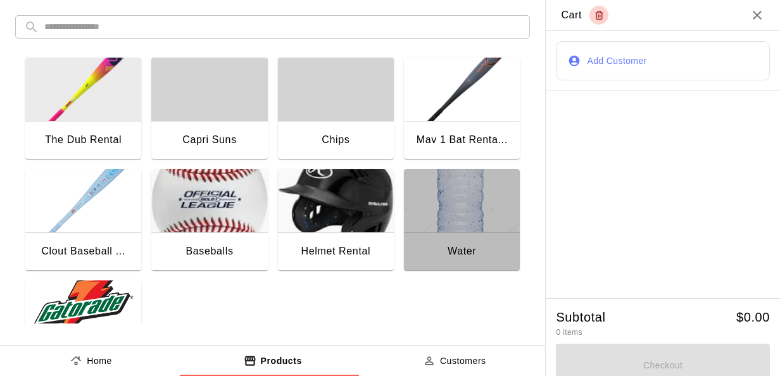
click at [456, 196] on img "button" at bounding box center [462, 200] width 116 height 63
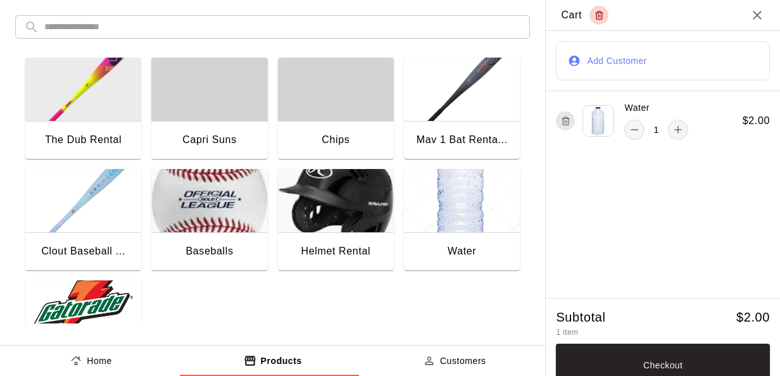
click at [57, 306] on img "button" at bounding box center [83, 311] width 116 height 63
click at [423, 359] on icon "product sales tabs" at bounding box center [429, 360] width 13 height 13
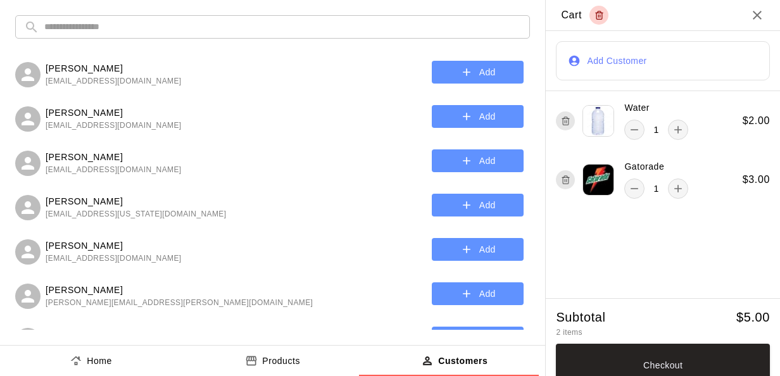
click at [294, 32] on input "text" at bounding box center [282, 26] width 477 height 23
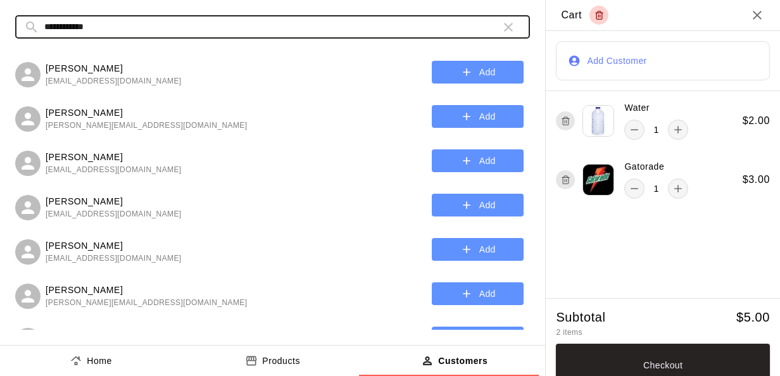
type input "**********"
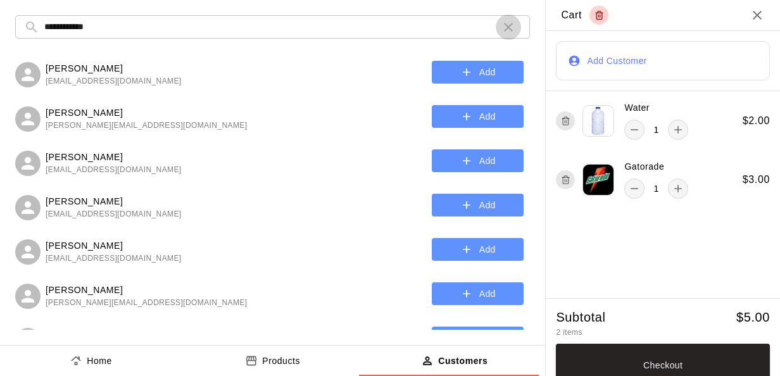
click at [511, 28] on button "button" at bounding box center [508, 27] width 25 height 25
click at [592, 73] on button "Add Customer" at bounding box center [663, 60] width 214 height 39
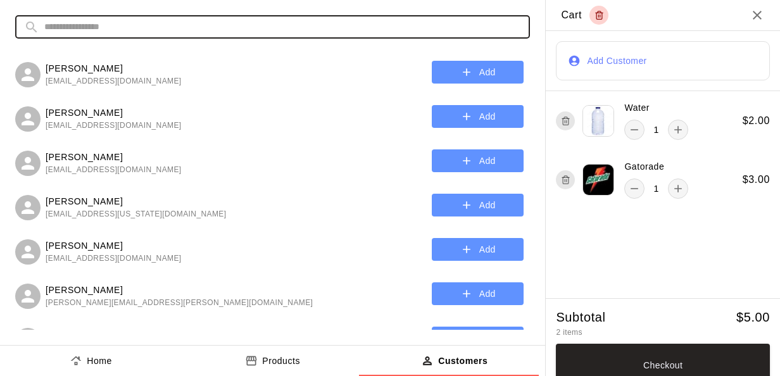
click at [434, 25] on input "text" at bounding box center [282, 26] width 477 height 23
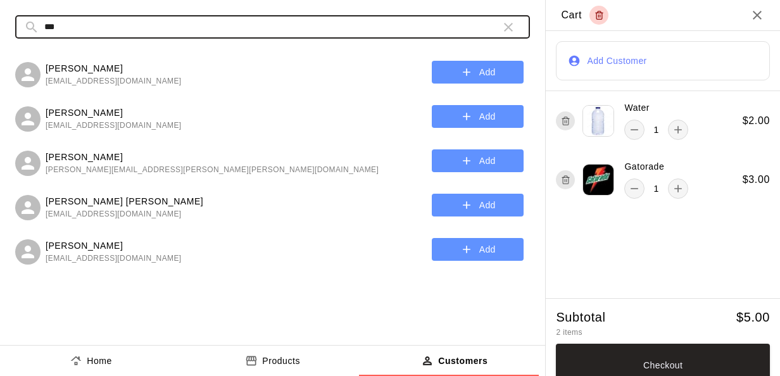
type input "***"
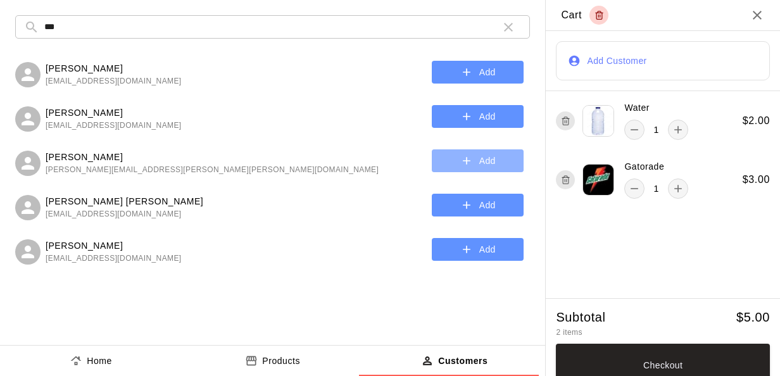
click at [489, 159] on button "Add" at bounding box center [478, 160] width 92 height 23
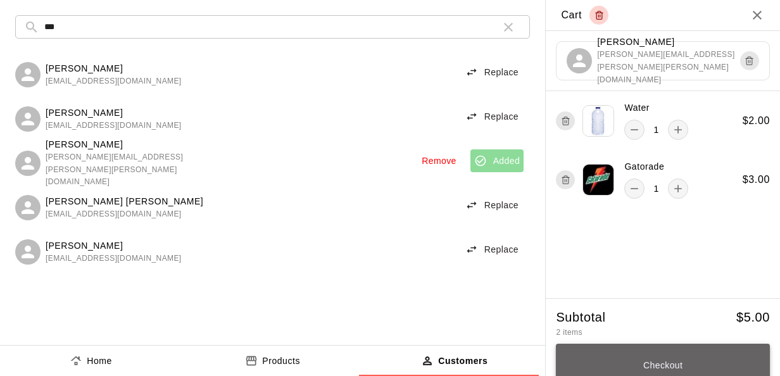
click at [711, 360] on button "Checkout" at bounding box center [663, 365] width 214 height 43
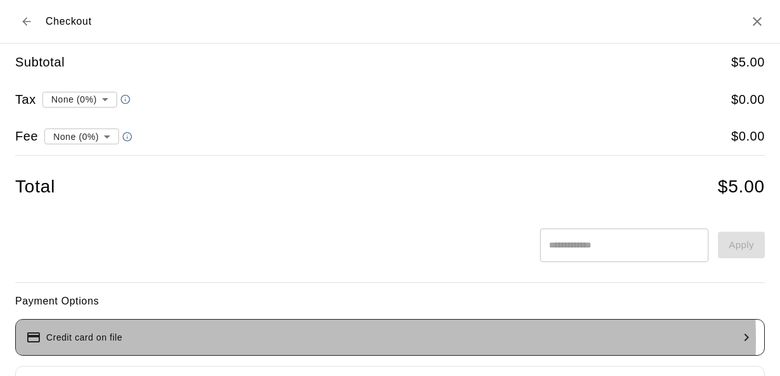
click at [244, 340] on button "Credit card on file" at bounding box center [389, 337] width 749 height 37
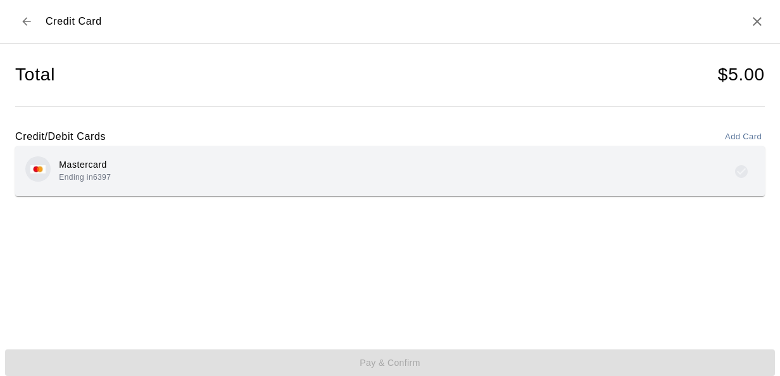
click at [173, 178] on div "Mastercard Ending in 6397" at bounding box center [389, 171] width 729 height 30
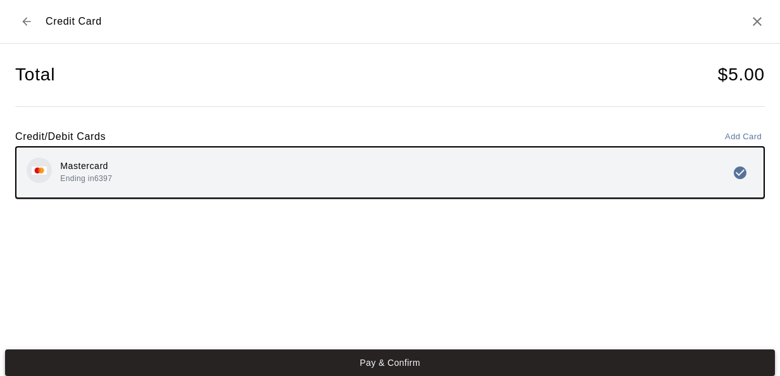
click at [275, 366] on button "Pay & Confirm" at bounding box center [390, 362] width 770 height 27
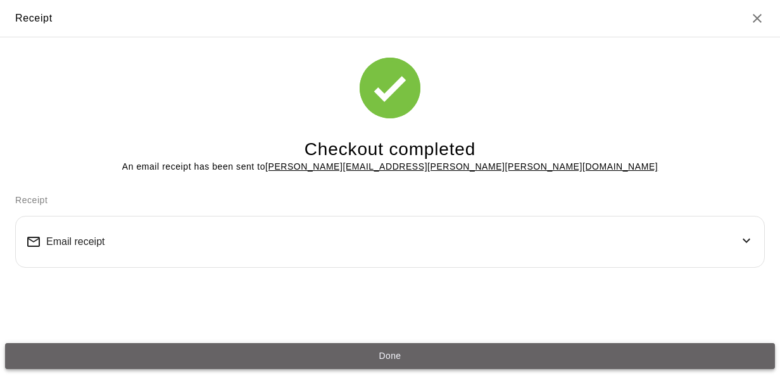
click at [518, 353] on button "Done" at bounding box center [390, 356] width 770 height 27
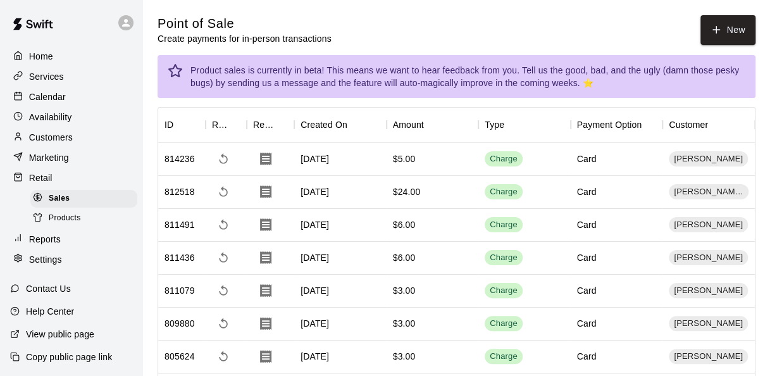
click at [72, 103] on div "Calendar" at bounding box center [71, 96] width 122 height 19
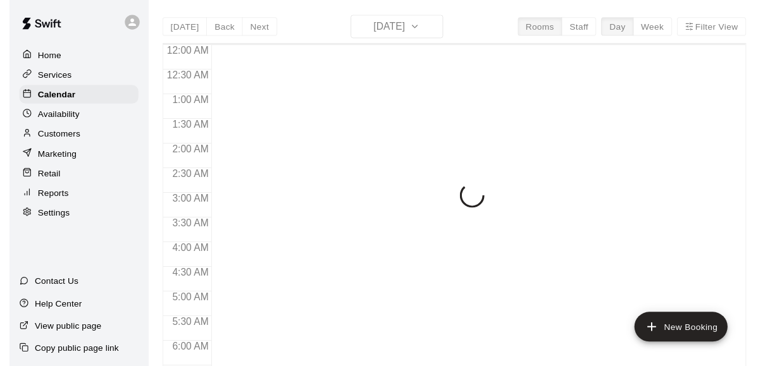
scroll to position [740, 0]
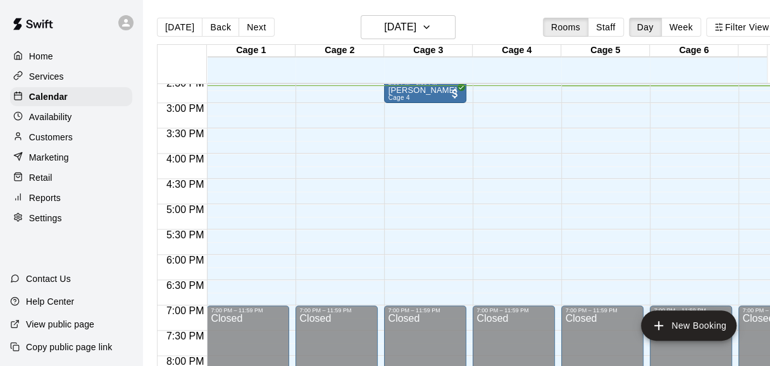
click at [97, 138] on div "Customers" at bounding box center [71, 137] width 122 height 19
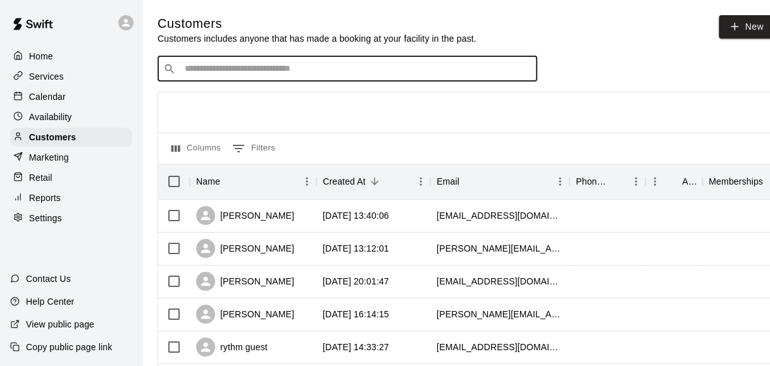
click at [360, 72] on input "Search customers by name or email" at bounding box center [356, 69] width 351 height 13
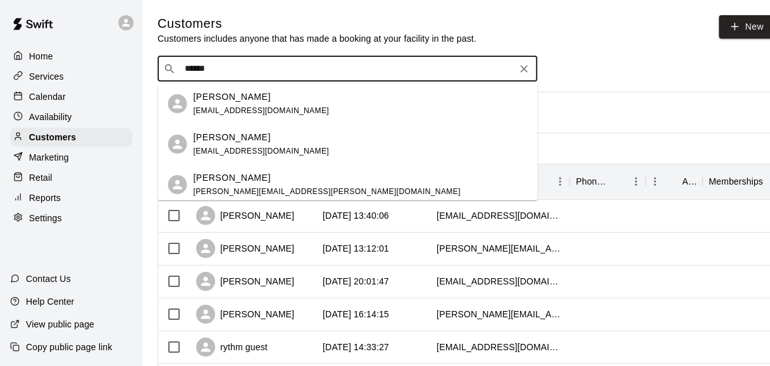
type input "*****"
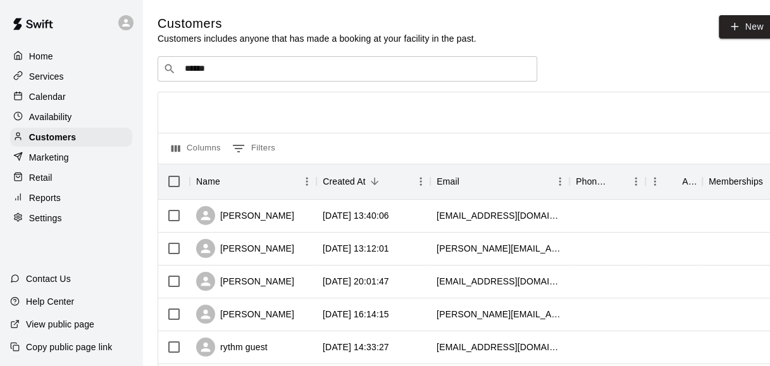
click at [711, 75] on div "​ ***** ​" at bounding box center [466, 68] width 616 height 25
click at [45, 92] on p "Calendar" at bounding box center [47, 96] width 37 height 13
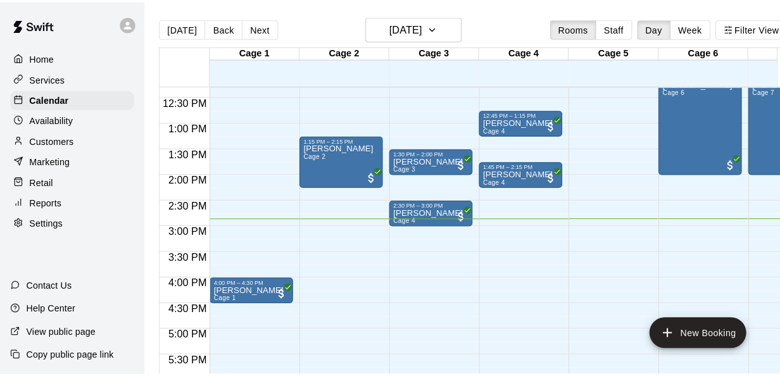
scroll to position [625, 0]
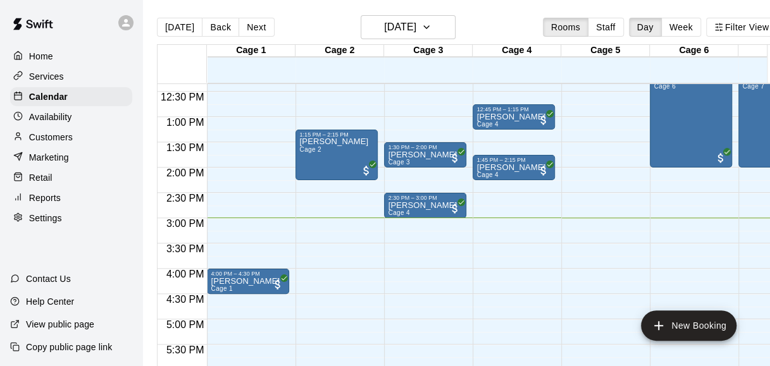
click at [512, 35] on div "Today Back Next Saturday Sep 13 Rooms Staff Day Week Filter View" at bounding box center [467, 29] width 620 height 29
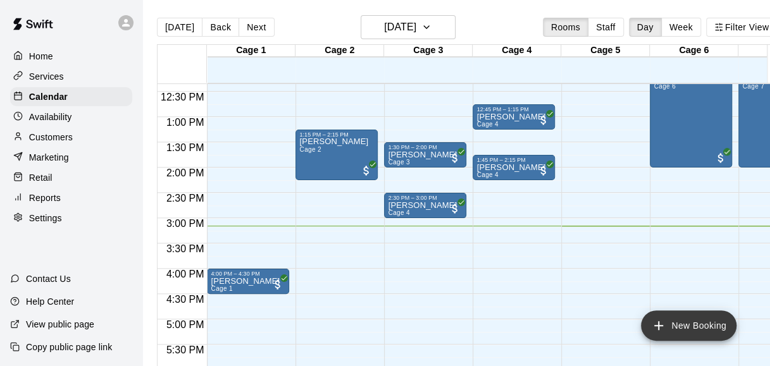
click at [717, 325] on button "New Booking" at bounding box center [689, 326] width 96 height 30
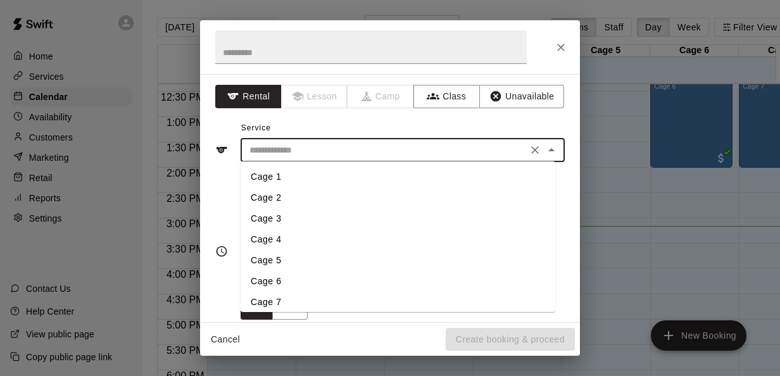
click at [513, 145] on input "text" at bounding box center [383, 150] width 279 height 16
click at [276, 222] on li "Cage 3" at bounding box center [397, 218] width 315 height 21
type input "******"
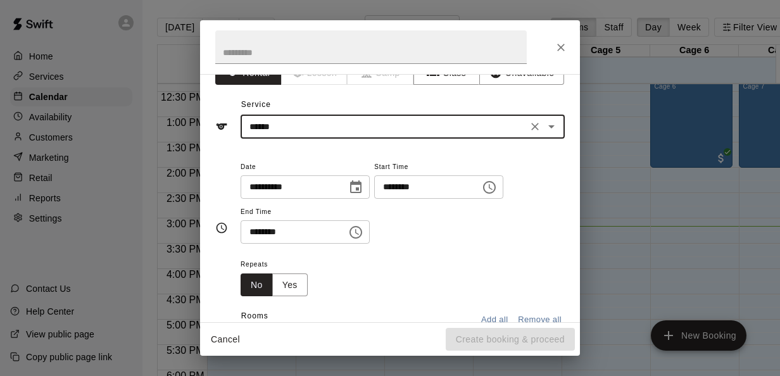
scroll to position [27, 0]
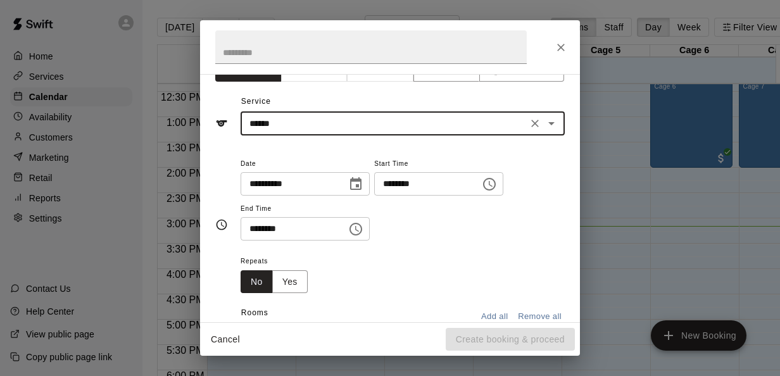
click at [404, 180] on input "********" at bounding box center [422, 183] width 97 height 23
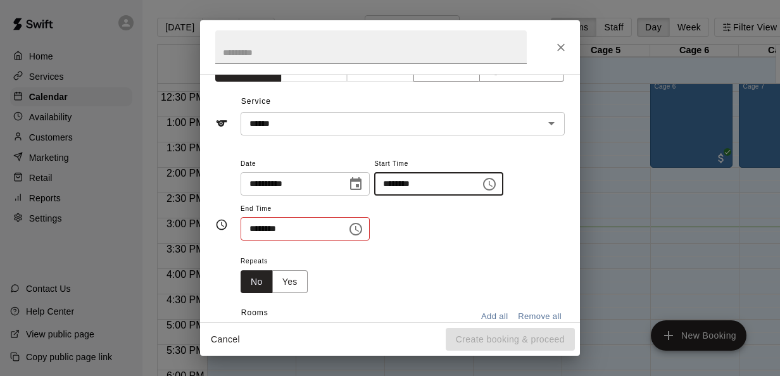
type input "********"
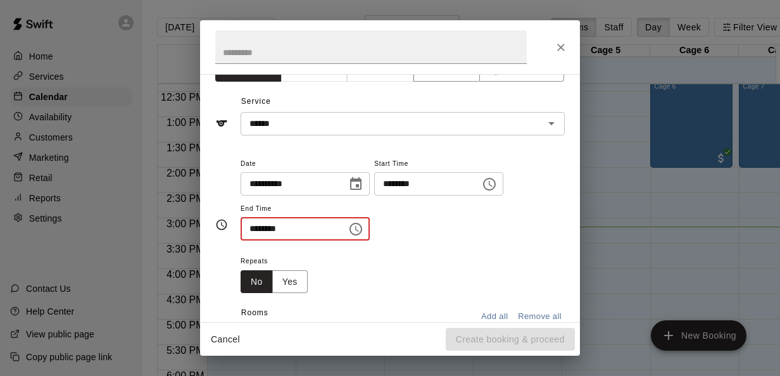
click at [254, 225] on input "********" at bounding box center [288, 228] width 97 height 23
type input "********"
click at [420, 245] on div "**********" at bounding box center [402, 205] width 324 height 98
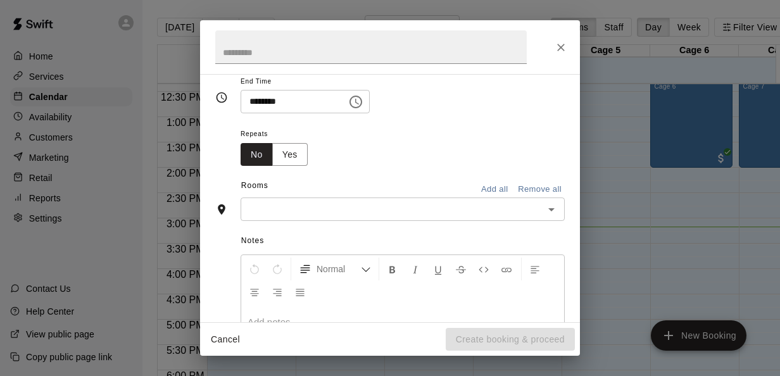
scroll to position [155, 0]
click at [421, 208] on input "text" at bounding box center [392, 208] width 296 height 16
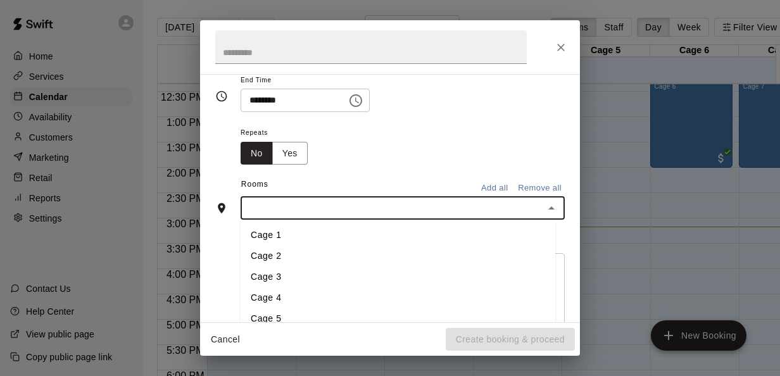
click at [274, 277] on li "Cage 3" at bounding box center [397, 277] width 315 height 21
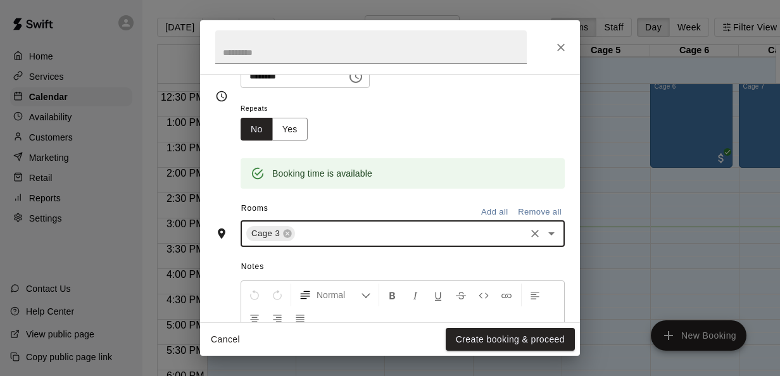
scroll to position [306, 0]
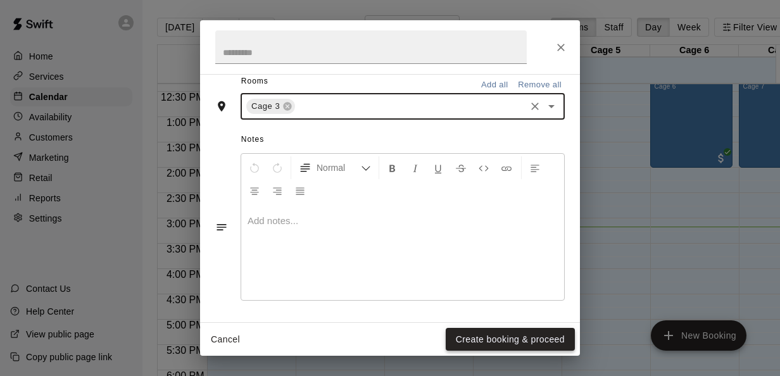
click at [491, 335] on button "Create booking & proceed" at bounding box center [510, 339] width 129 height 23
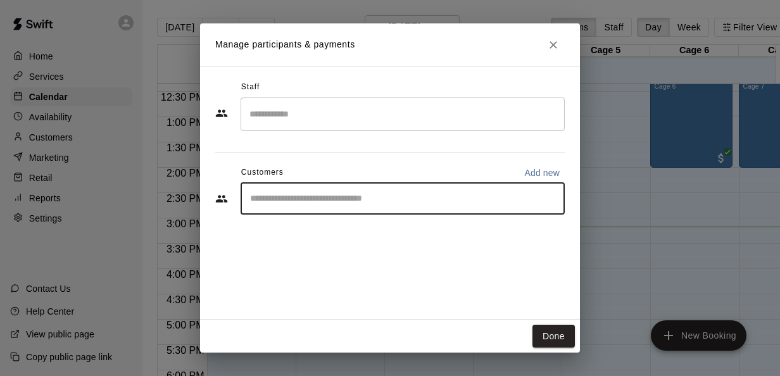
click at [459, 204] on input "Start typing to search customers..." at bounding box center [402, 198] width 313 height 13
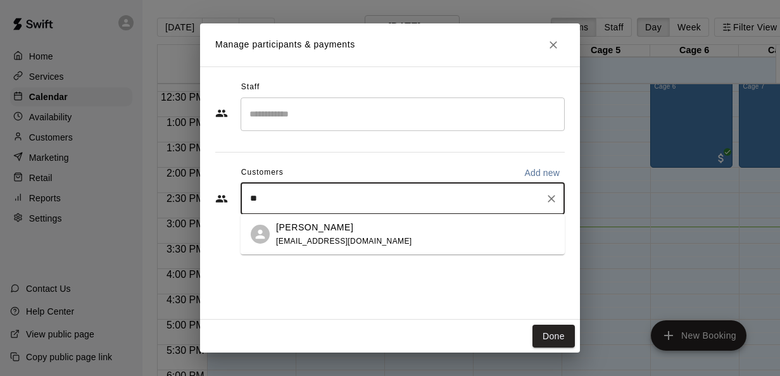
type input "*"
type input "*****"
click at [389, 234] on div "Karin Werner karin.at.werner@gmail.com" at bounding box center [415, 234] width 278 height 27
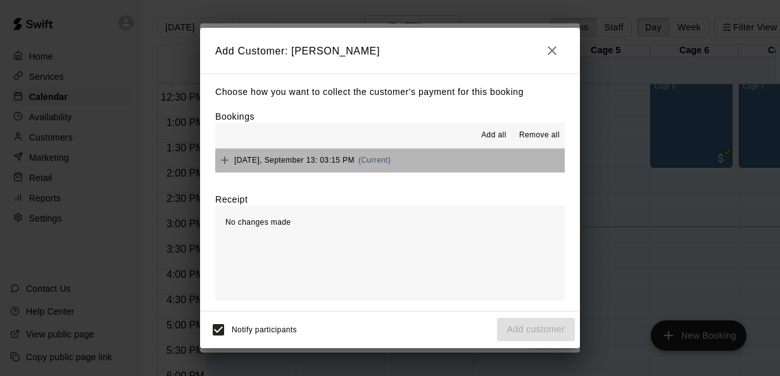
click at [391, 162] on span "(Current)" at bounding box center [374, 160] width 33 height 9
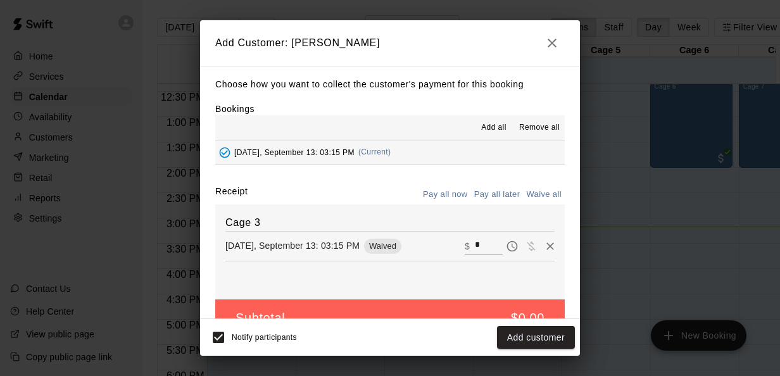
click at [475, 246] on input "*" at bounding box center [489, 245] width 28 height 16
type input "**"
click at [532, 337] on button "Checkout" at bounding box center [544, 337] width 59 height 23
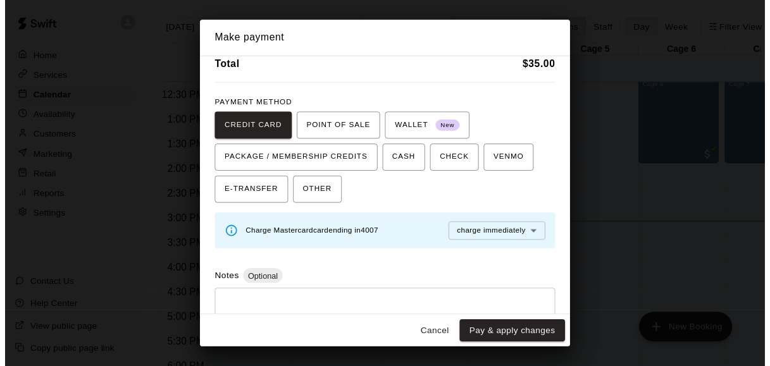
scroll to position [95, 0]
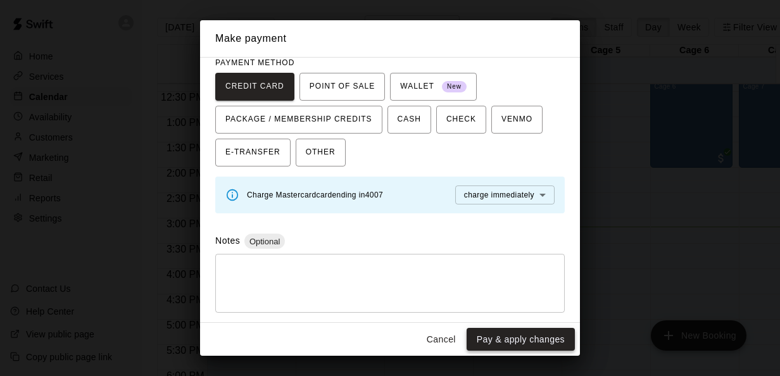
click at [526, 342] on button "Pay & apply changes" at bounding box center [520, 339] width 108 height 23
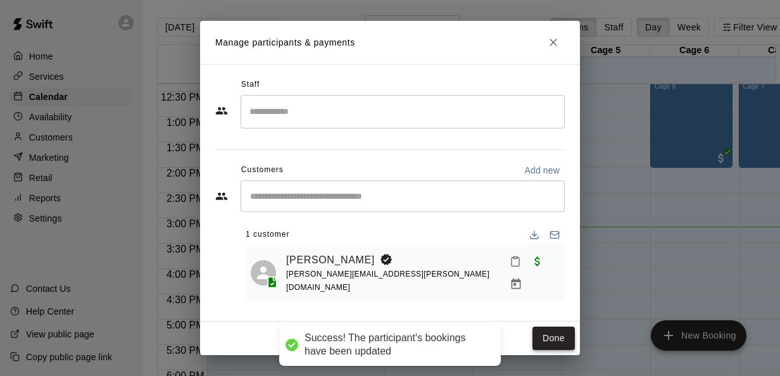
click at [550, 329] on button "Done" at bounding box center [553, 338] width 42 height 23
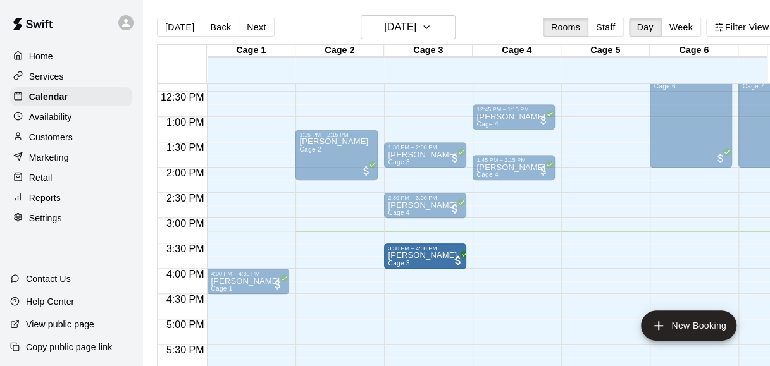
drag, startPoint x: 423, startPoint y: 244, endPoint x: 424, endPoint y: 258, distance: 14.6
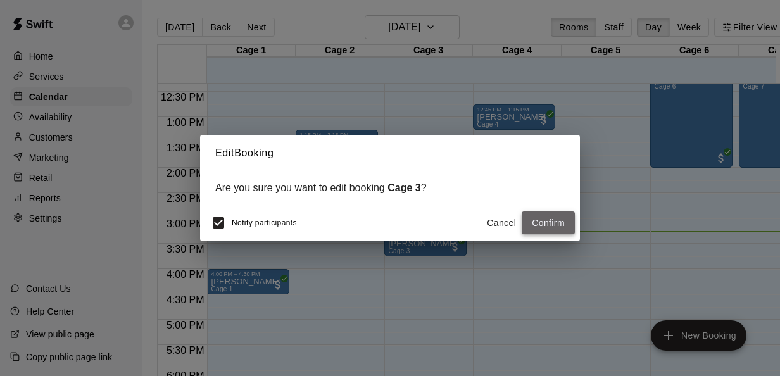
click at [561, 228] on button "Confirm" at bounding box center [547, 222] width 53 height 23
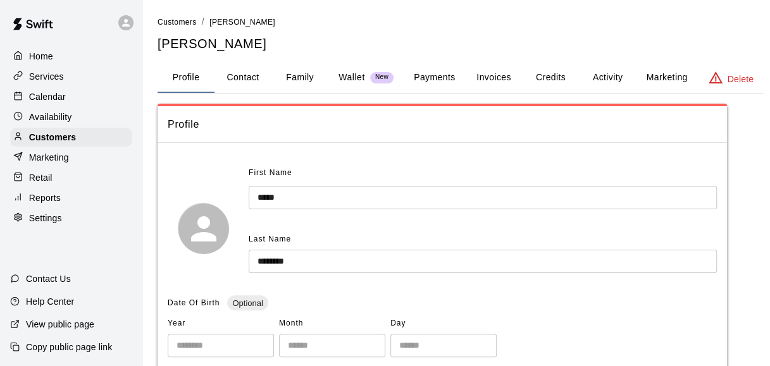
click at [439, 74] on button "Payments" at bounding box center [434, 78] width 61 height 30
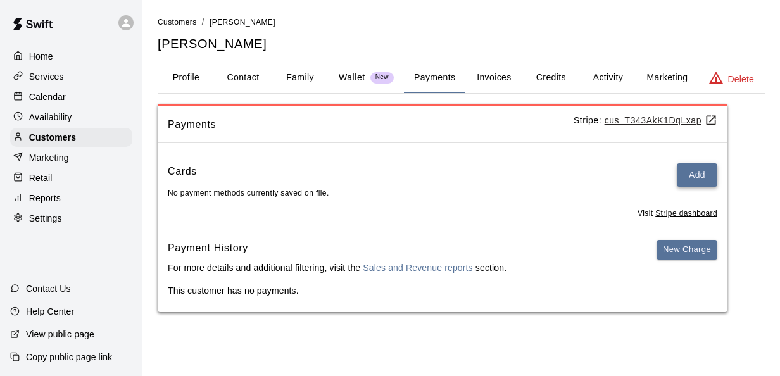
click at [706, 172] on button "Add" at bounding box center [697, 174] width 41 height 23
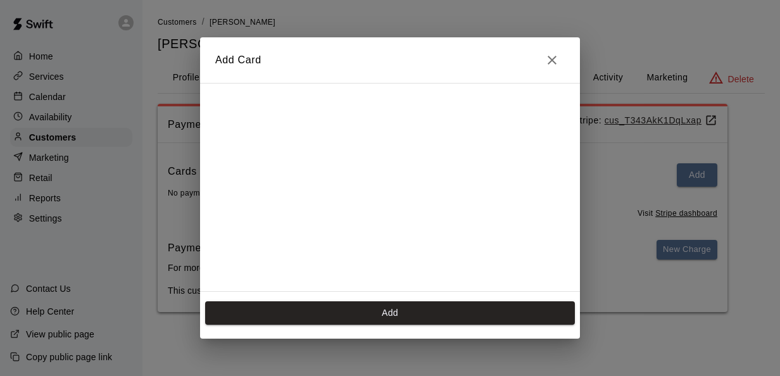
scroll to position [175, 0]
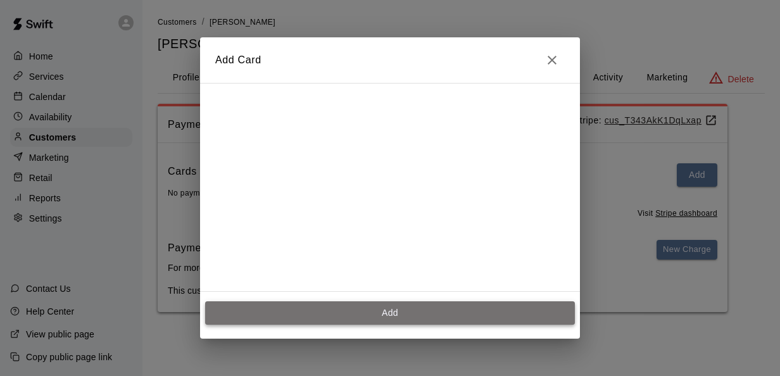
click at [395, 310] on button "Add" at bounding box center [390, 312] width 370 height 23
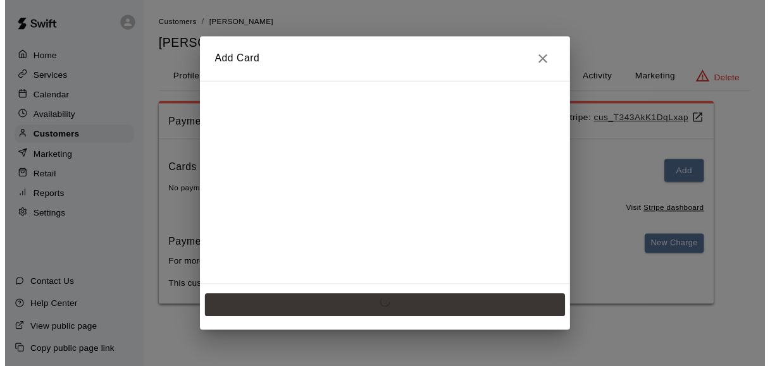
scroll to position [0, 0]
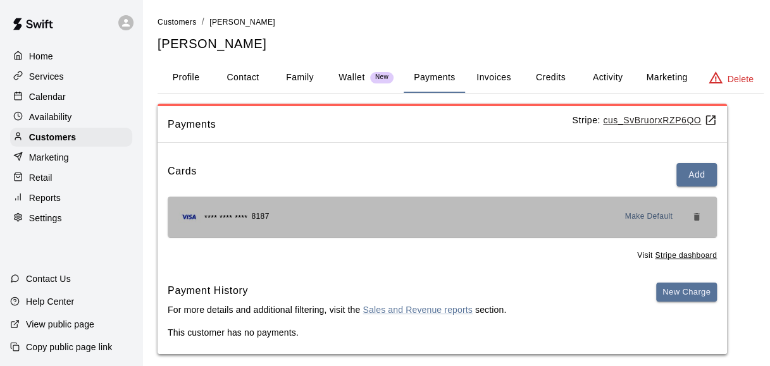
click at [423, 228] on div "**** **** **** 8187 Make Default" at bounding box center [442, 217] width 549 height 41
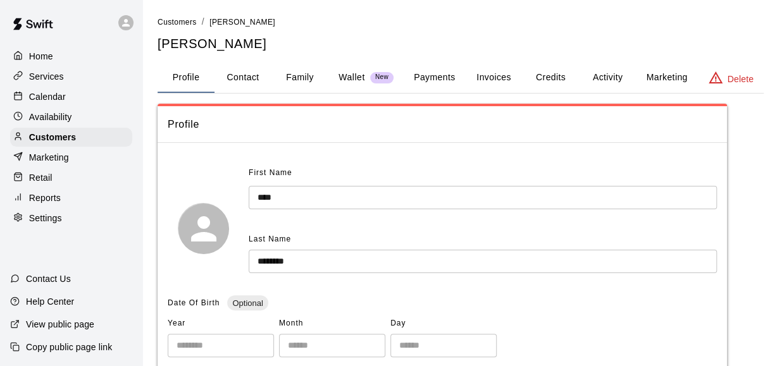
click at [437, 76] on button "Payments" at bounding box center [434, 78] width 61 height 30
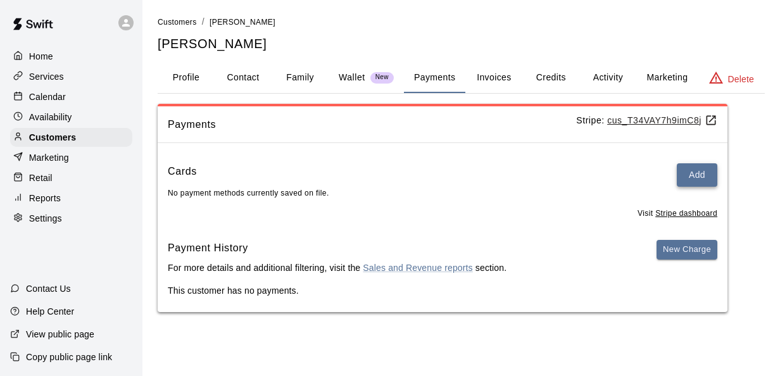
click at [710, 167] on button "Add" at bounding box center [697, 174] width 41 height 23
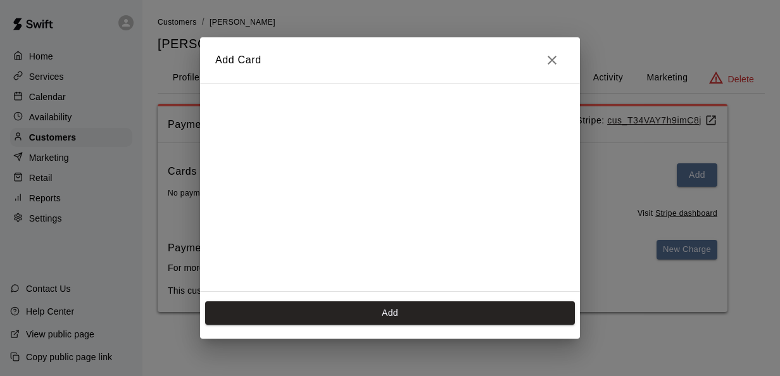
scroll to position [175, 0]
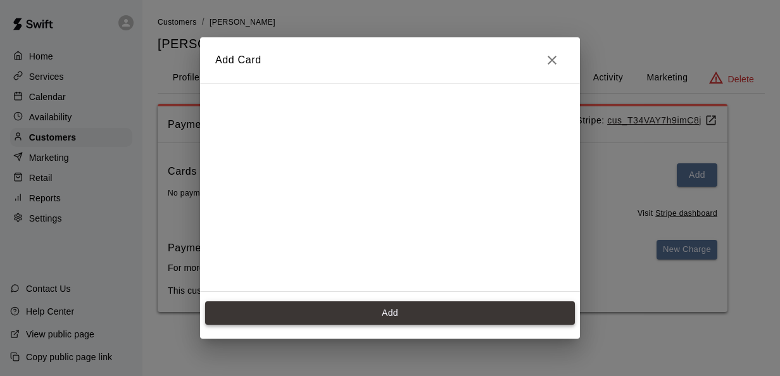
click at [423, 308] on button "Add" at bounding box center [390, 312] width 370 height 23
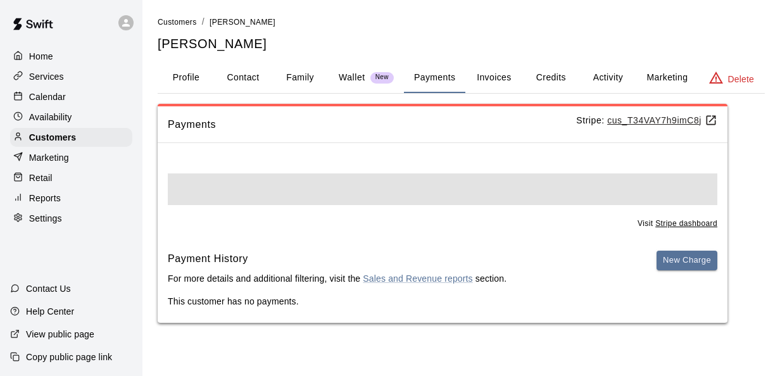
scroll to position [0, 0]
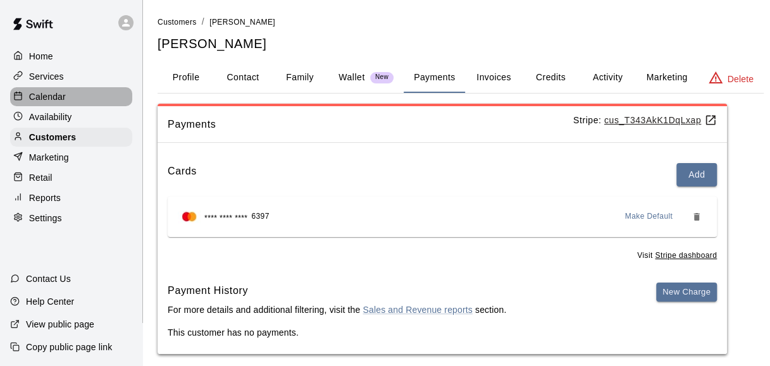
click at [53, 103] on p "Calendar" at bounding box center [47, 96] width 37 height 13
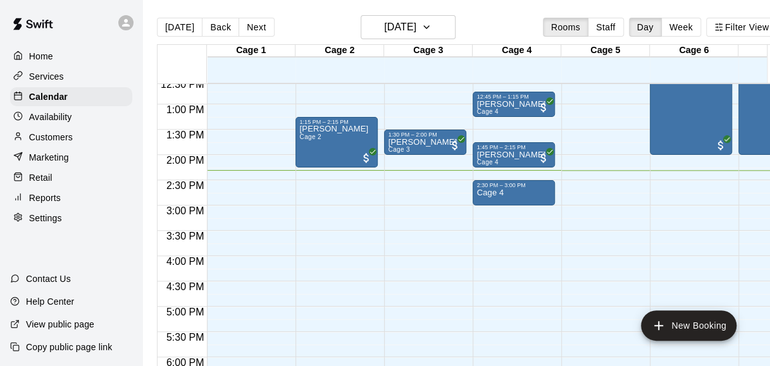
scroll to position [637, 0]
